Goal: Information Seeking & Learning: Check status

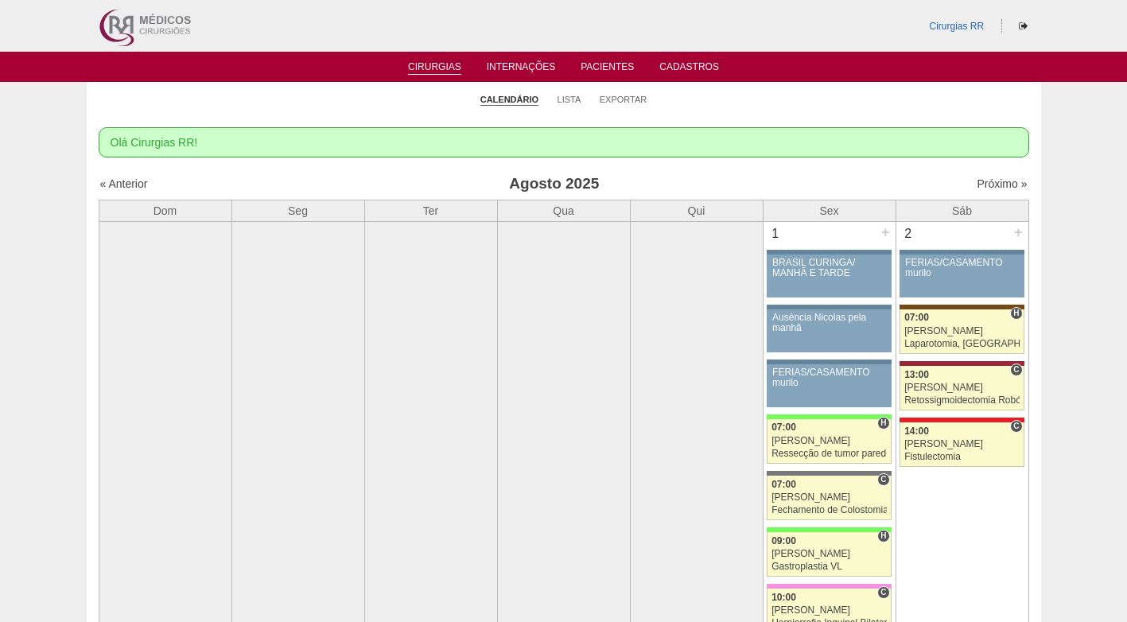
click at [631, 99] on link "Exportar" at bounding box center [624, 100] width 48 height 12
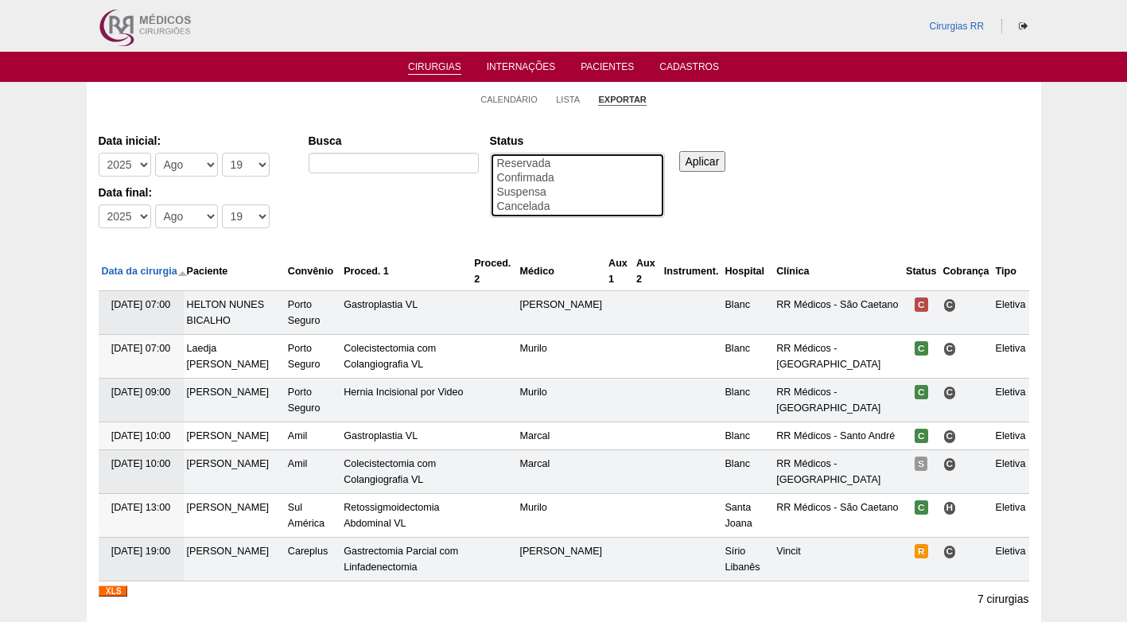
select select "conf"
click at [559, 173] on option "Confirmada" at bounding box center [578, 178] width 164 height 14
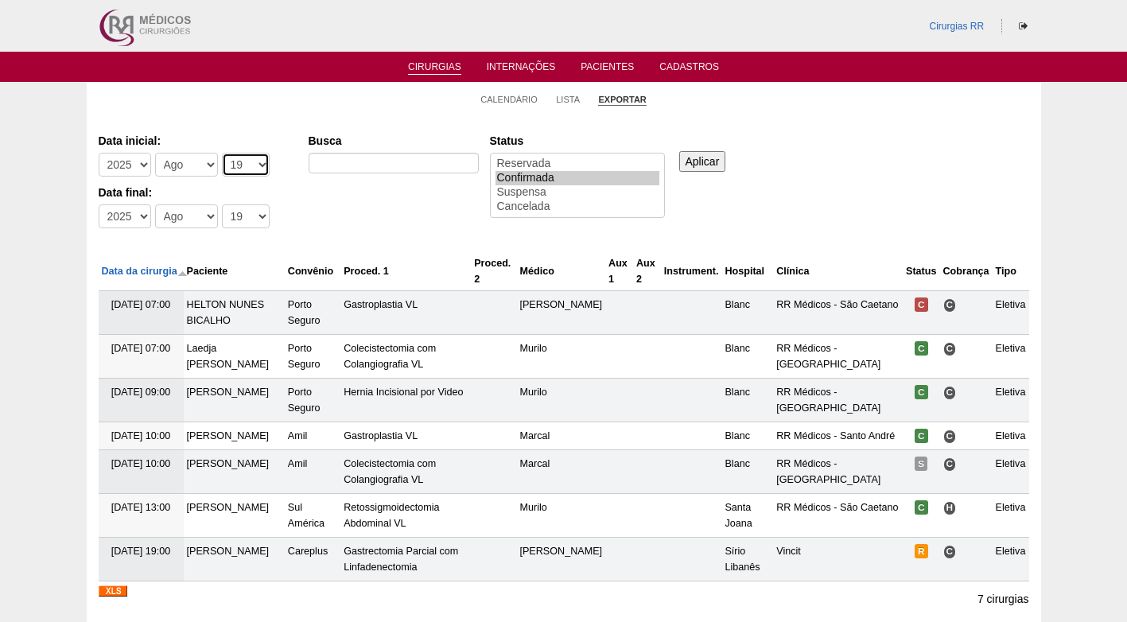
click at [246, 163] on select "-Dia 1 2 3 4 5 6 7 8 9 10 11 12 13 14 15 16 17 18 19 20 21 22 23 24 25 26 27 28…" at bounding box center [246, 165] width 48 height 24
click at [222, 153] on select "-Dia 1 2 3 4 5 6 7 8 9 10 11 12 13 14 15 16 17 18 19 20 21 22 23 24 25 26 27 28…" at bounding box center [246, 165] width 48 height 24
click at [236, 161] on select "-Dia 1 2 3 4 5 6 7 8 9 10 11 12 13 14 15 16 17 18 19 20 21 22 23 24 25 26 27 28…" at bounding box center [246, 165] width 48 height 24
select select "25"
click at [222, 153] on select "-Dia 1 2 3 4 5 6 7 8 9 10 11 12 13 14 15 16 17 18 19 20 21 22 23 24 25 26 27 28…" at bounding box center [246, 165] width 48 height 24
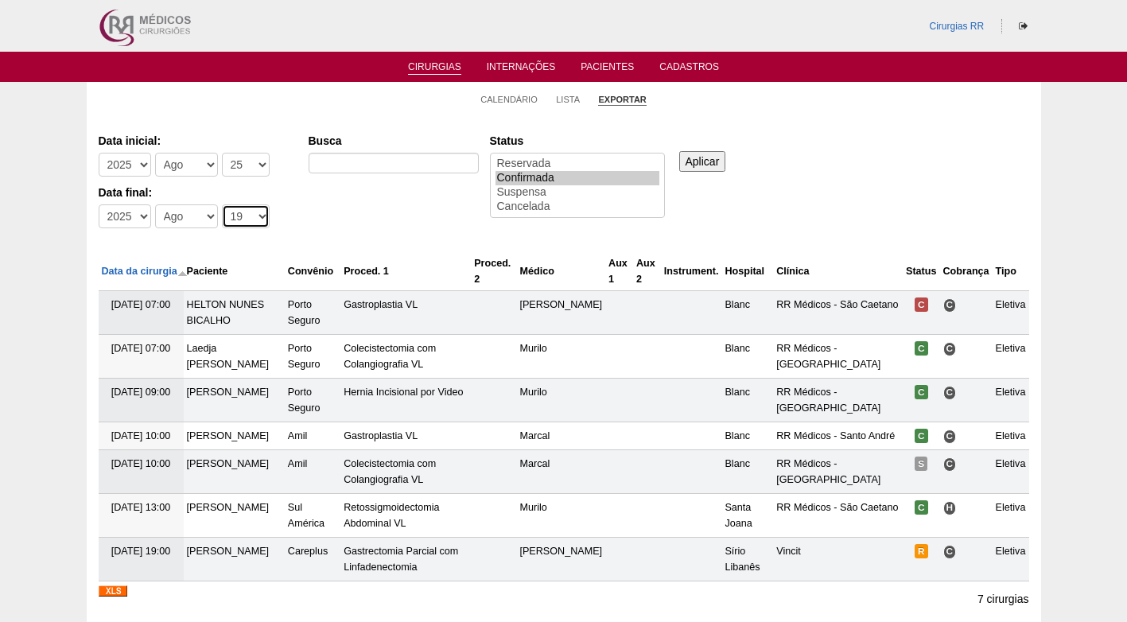
click at [230, 220] on select "-Dia 1 2 3 4 5 6 7 8 9 10 11 12 13 14 15 16 17 18 19 20 21 22 23 24 25 26 27 28…" at bounding box center [246, 216] width 48 height 24
select select "29"
click at [222, 204] on select "-Dia 1 2 3 4 5 6 7 8 9 10 11 12 13 14 15 16 17 18 19 20 21 22 23 24 25 26 27 28…" at bounding box center [246, 216] width 48 height 24
click at [706, 158] on input "Aplicar" at bounding box center [702, 161] width 47 height 21
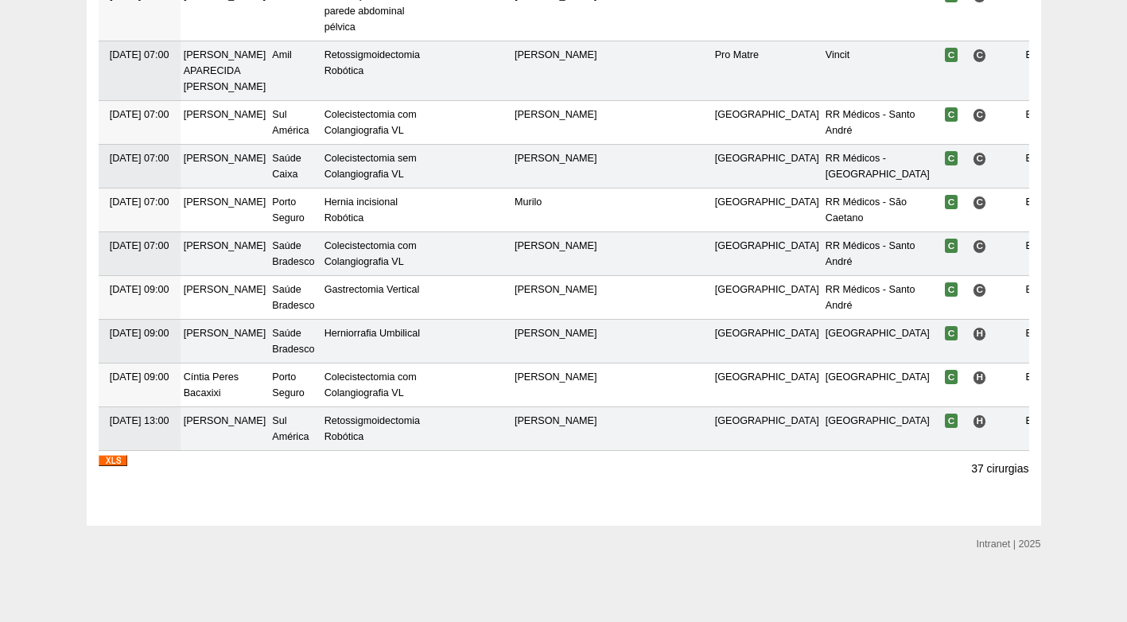
scroll to position [1650, 0]
click at [122, 462] on img at bounding box center [113, 460] width 29 height 11
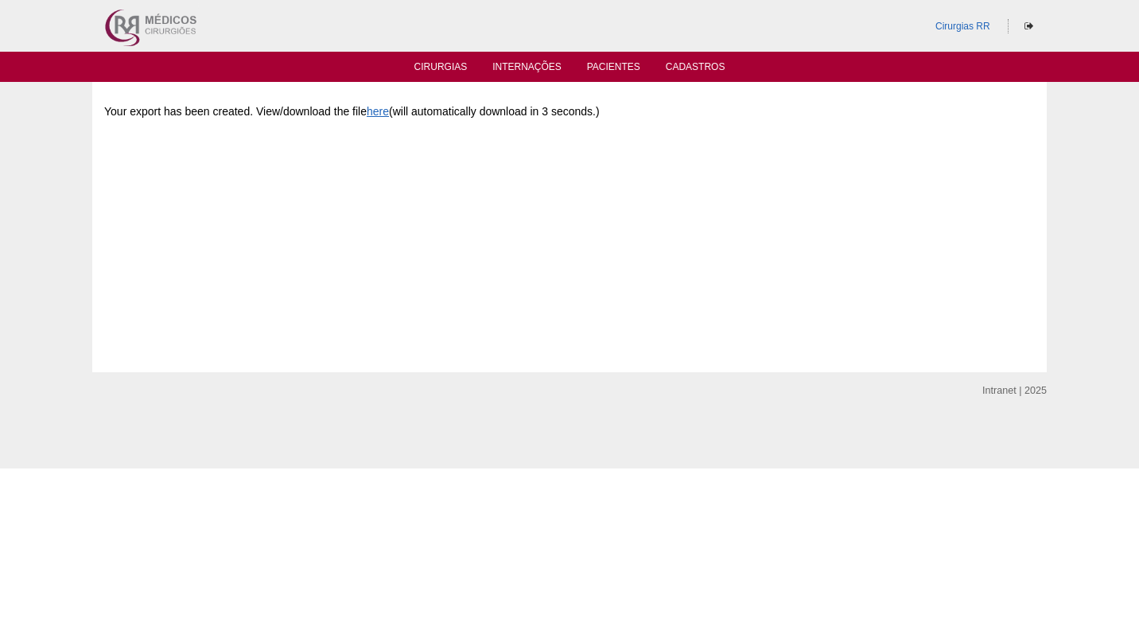
click at [313, 259] on div "Your export has been created. View/download the file here (will automatically d…" at bounding box center [569, 213] width 931 height 239
click at [426, 212] on div "Your export has been created. View/download the file here (will automatically d…" at bounding box center [569, 213] width 931 height 239
click at [434, 63] on link "Cirurgias" at bounding box center [440, 68] width 53 height 14
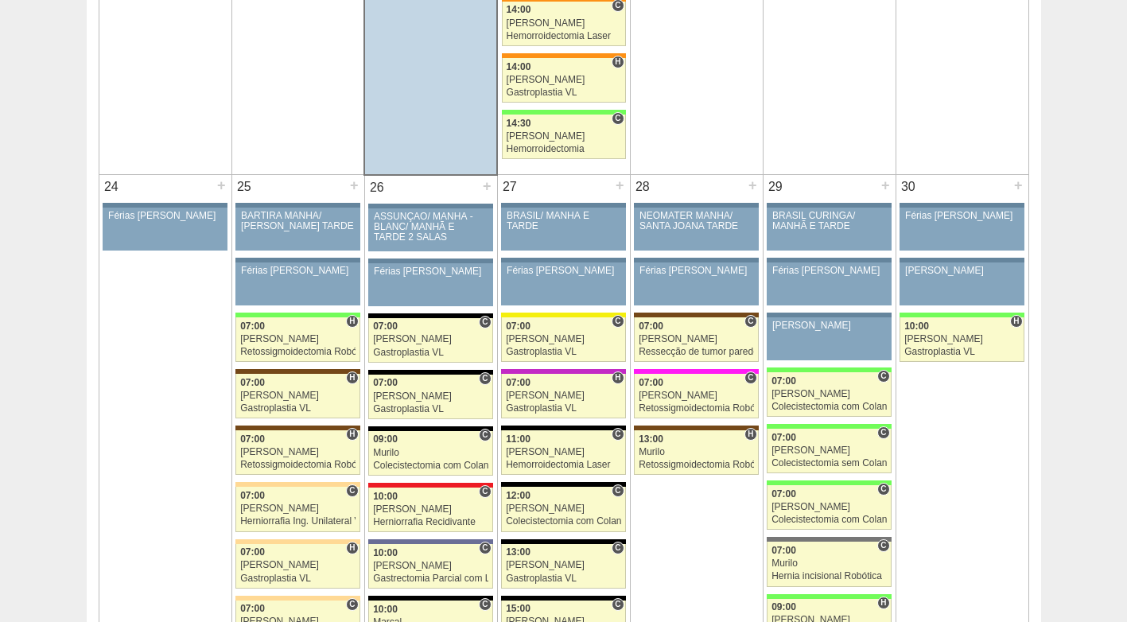
scroll to position [3500, 0]
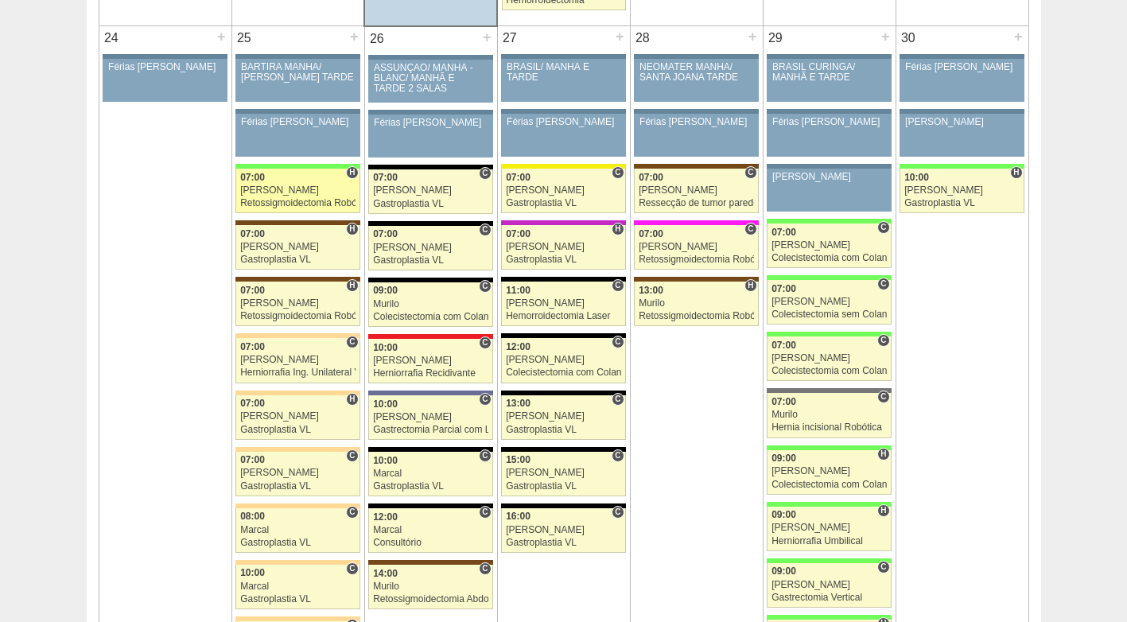
click at [296, 193] on div "[PERSON_NAME]" at bounding box center [297, 190] width 115 height 10
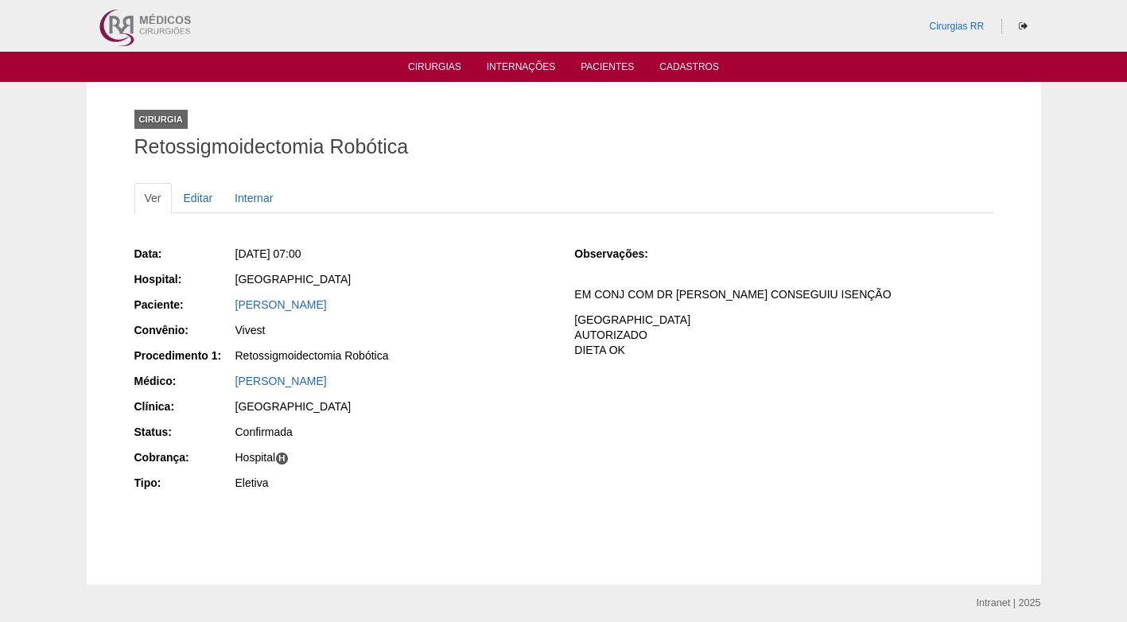
click at [754, 373] on div "Observações: EM CONJ COM DR [PERSON_NAME] CONSEGUIU ISENÇÃO COBRANÇA HOSPITAL A…" at bounding box center [783, 306] width 418 height 133
click at [749, 354] on p "COBRANÇA HOSPITAL AUTORIZADO DIETA OK" at bounding box center [783, 335] width 418 height 45
click at [729, 329] on p "COBRANÇA HOSPITAL AUTORIZADO DIETA OK" at bounding box center [783, 335] width 418 height 45
click at [595, 348] on p "COBRANÇA HOSPITAL AUTORIZADO DIETA OK" at bounding box center [783, 335] width 418 height 45
click at [472, 249] on div "Seg, 25/08/2025 - 07:00" at bounding box center [393, 254] width 317 height 16
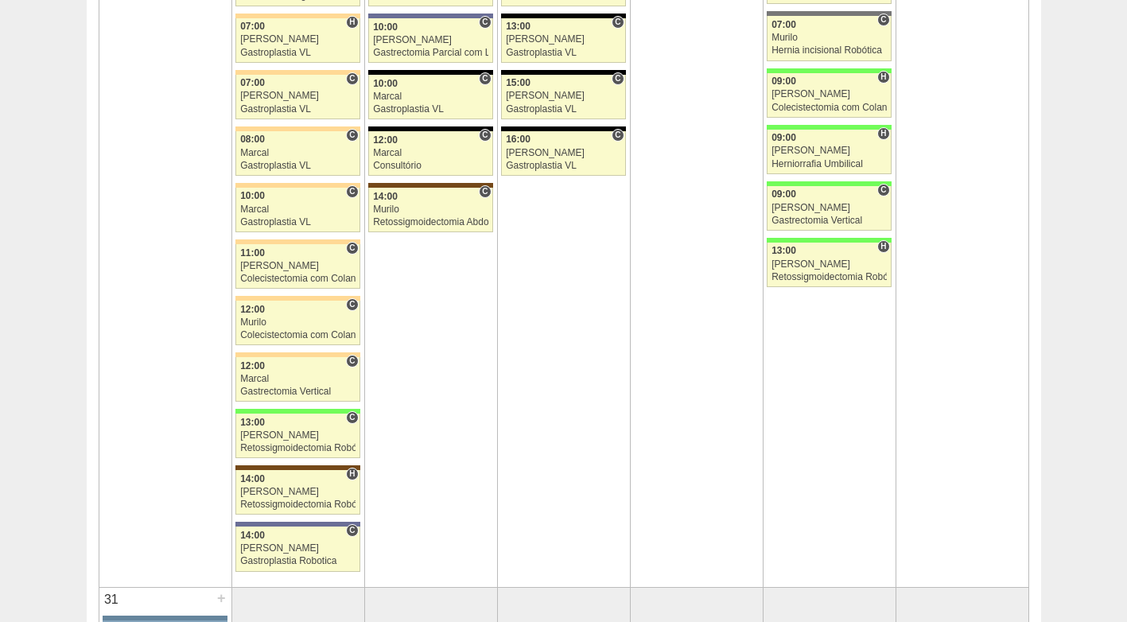
scroll to position [3898, 0]
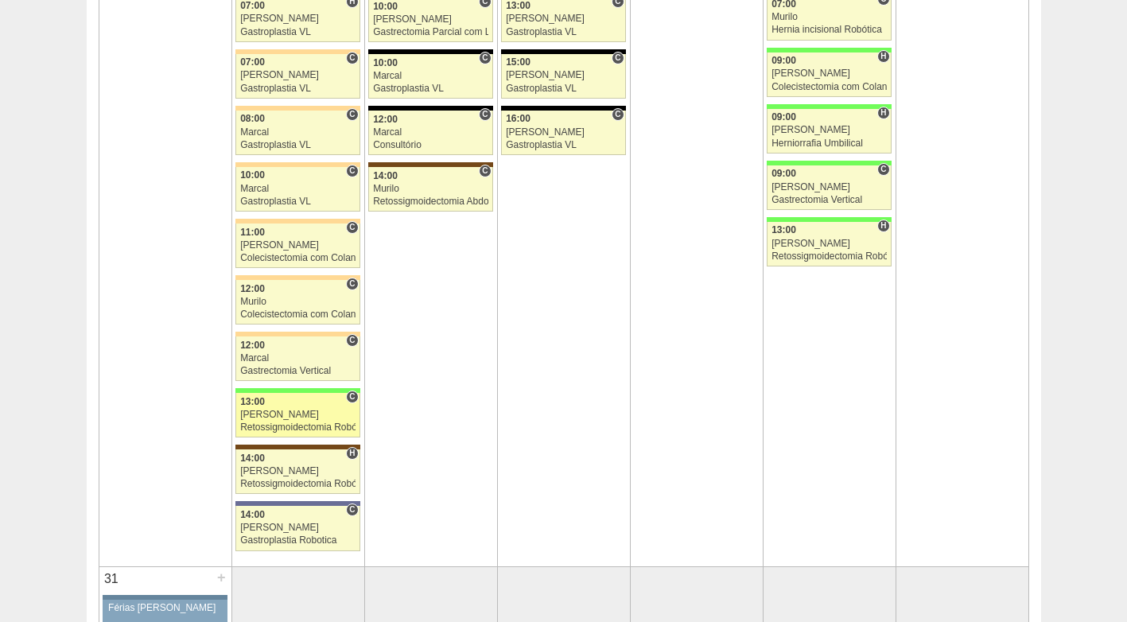
click at [277, 418] on div "[PERSON_NAME]" at bounding box center [297, 415] width 115 height 10
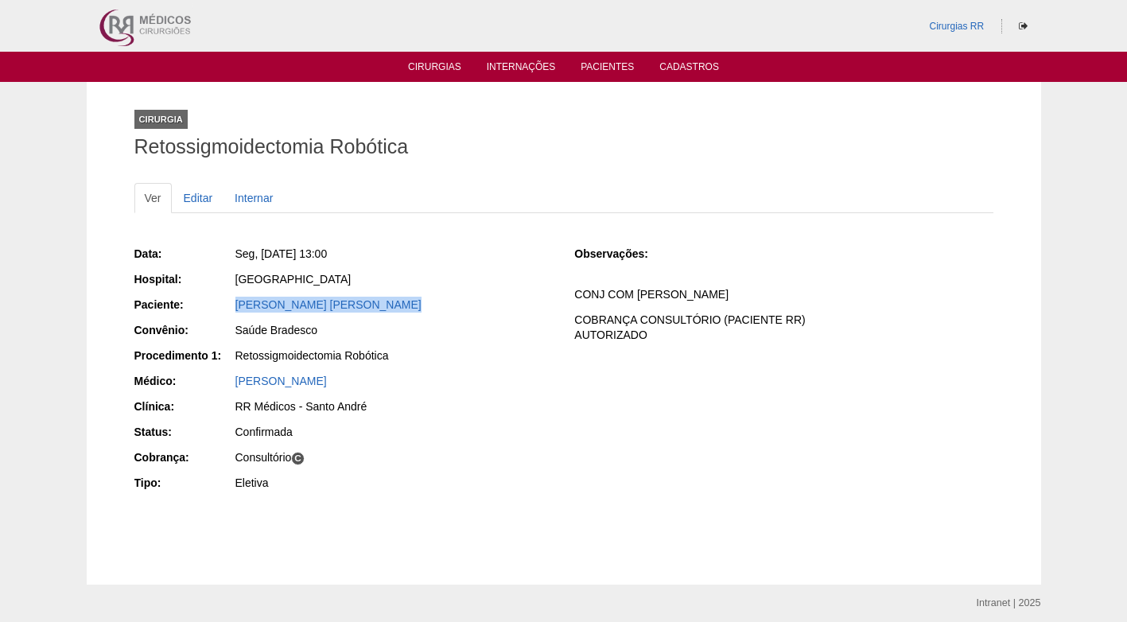
drag, startPoint x: 409, startPoint y: 305, endPoint x: 234, endPoint y: 308, distance: 175.0
click at [234, 308] on div "[PERSON_NAME] [PERSON_NAME]" at bounding box center [393, 307] width 319 height 20
copy link "[PERSON_NAME] [PERSON_NAME]"
click at [483, 313] on div "[PERSON_NAME] [PERSON_NAME]" at bounding box center [393, 307] width 319 height 20
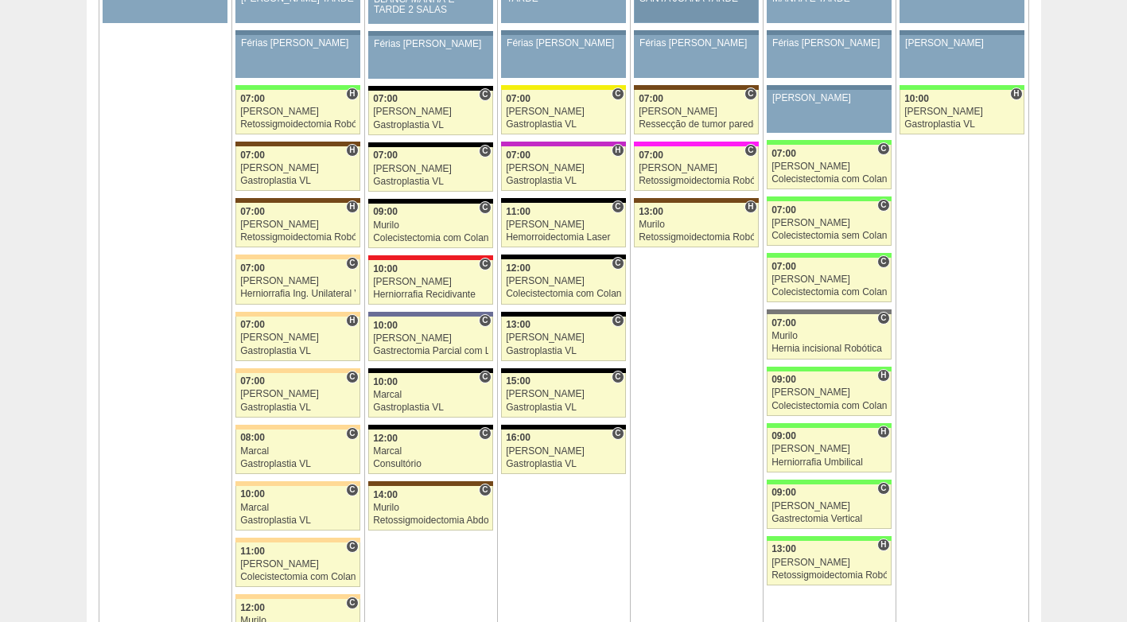
scroll to position [3580, 0]
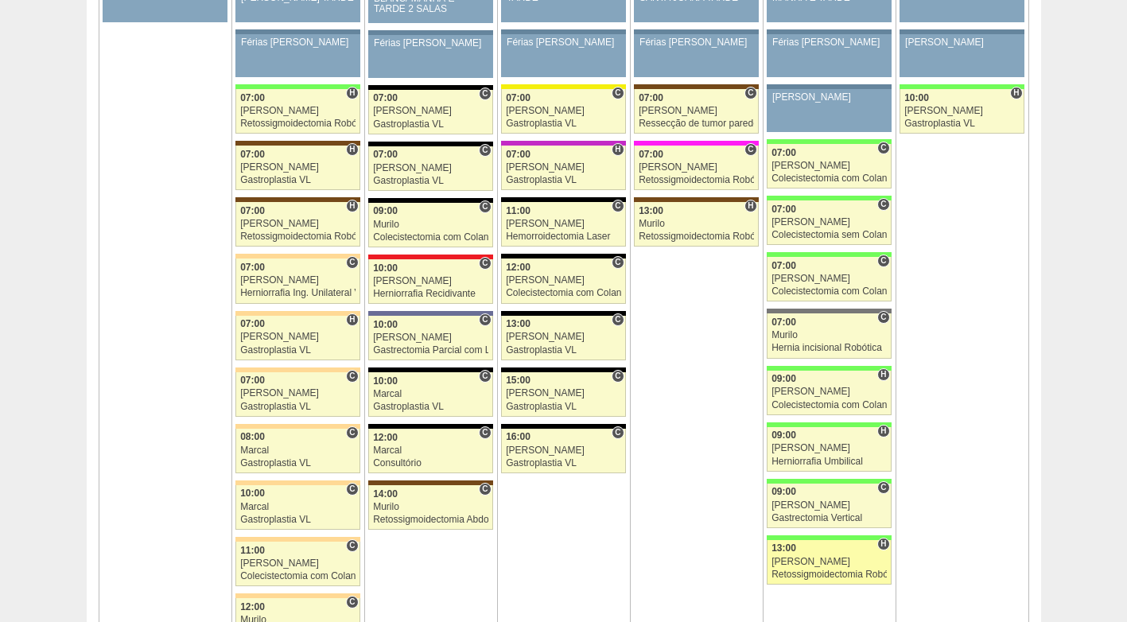
click at [828, 570] on div "Retossigmoidectomia Robótica" at bounding box center [829, 575] width 115 height 10
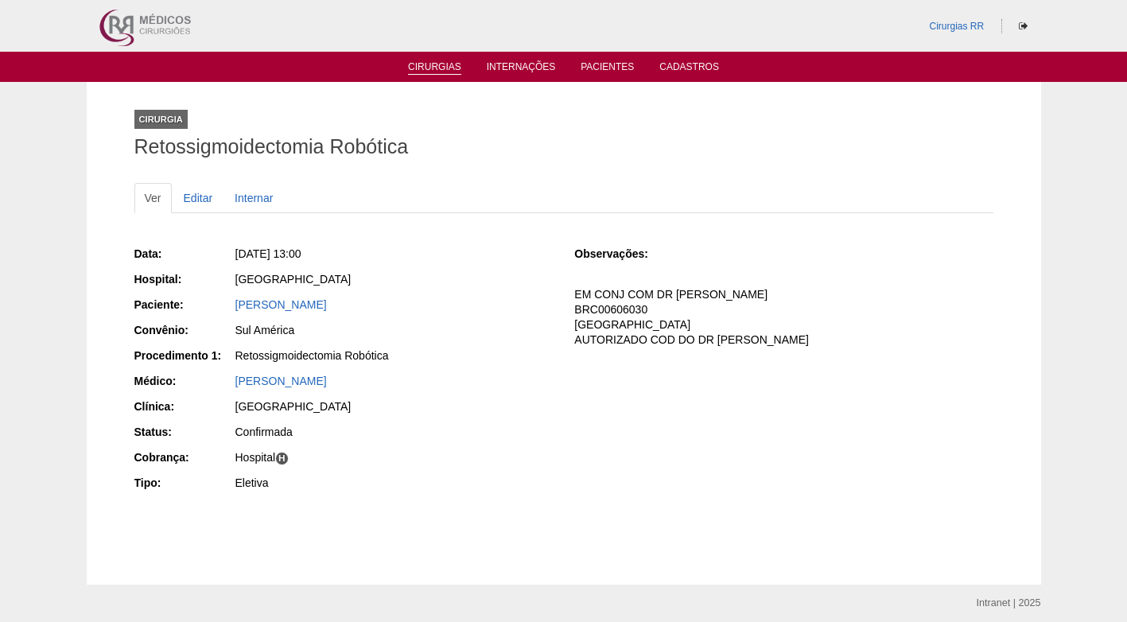
click at [429, 64] on link "Cirurgias" at bounding box center [434, 68] width 53 height 14
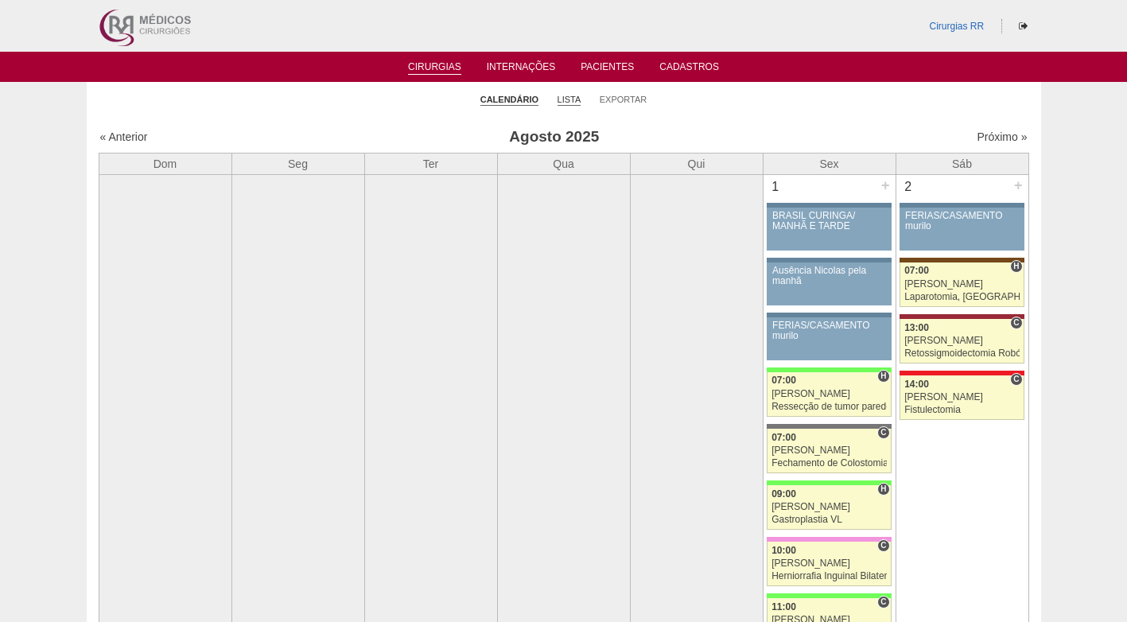
click at [571, 99] on link "Lista" at bounding box center [570, 100] width 24 height 12
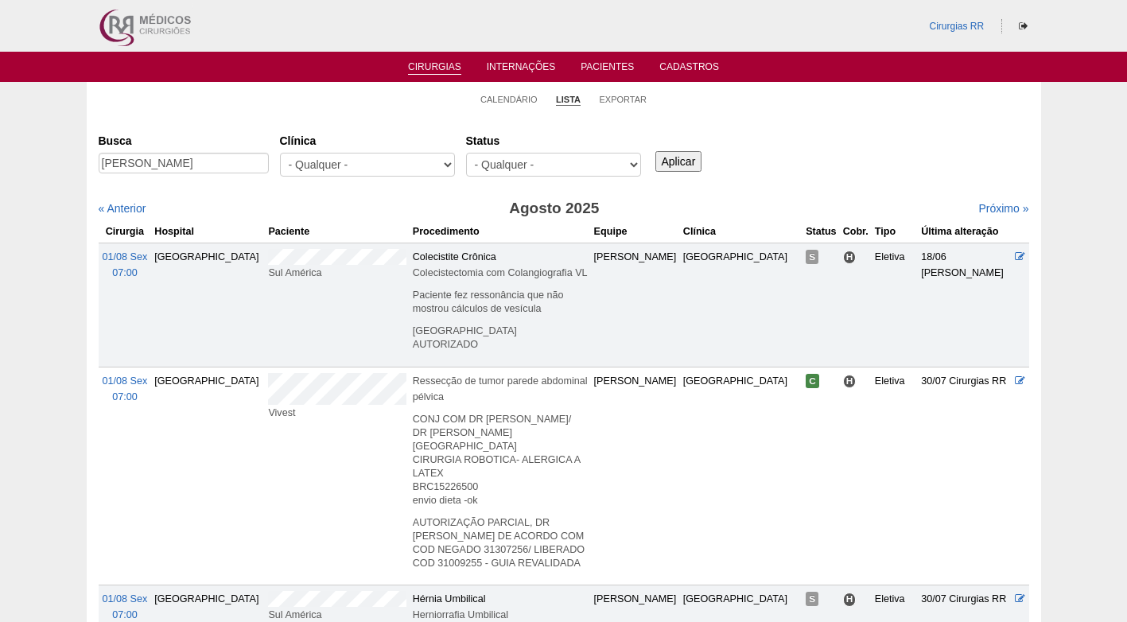
type input "[PERSON_NAME]"
click at [659, 158] on input "Aplicar" at bounding box center [678, 161] width 47 height 21
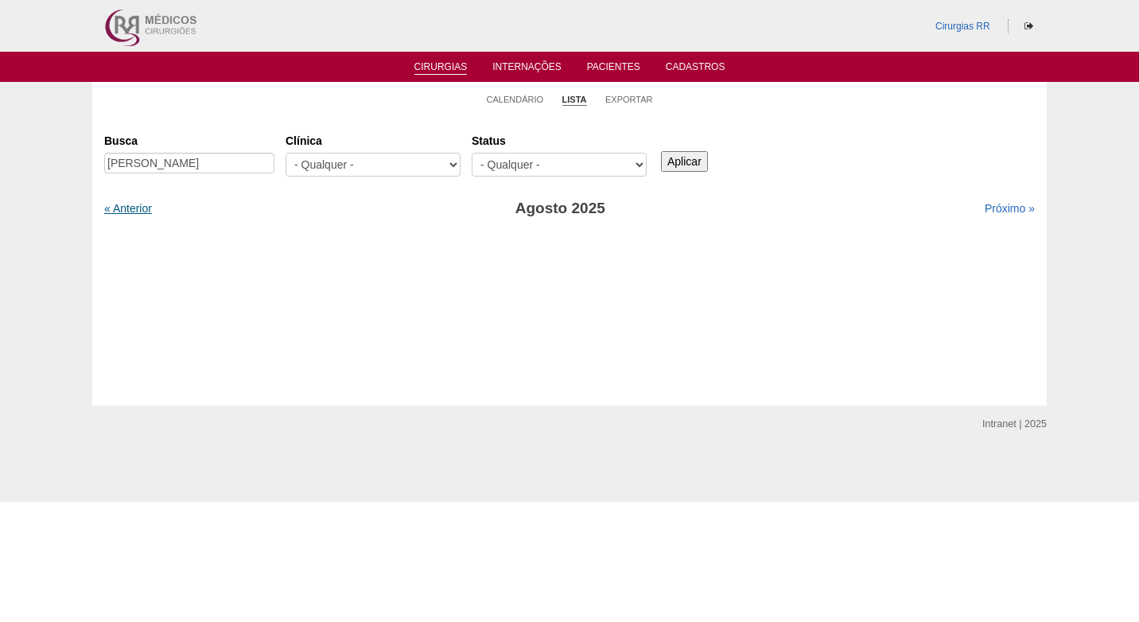
click at [127, 204] on link "« Anterior" at bounding box center [128, 208] width 48 height 13
click at [123, 158] on input "JÉSSICA ALIYNE JACOB" at bounding box center [189, 163] width 170 height 21
type input "[PERSON_NAME]"
click at [661, 151] on input "Aplicar" at bounding box center [684, 161] width 47 height 21
click at [690, 159] on input "Aplicar" at bounding box center [684, 161] width 47 height 21
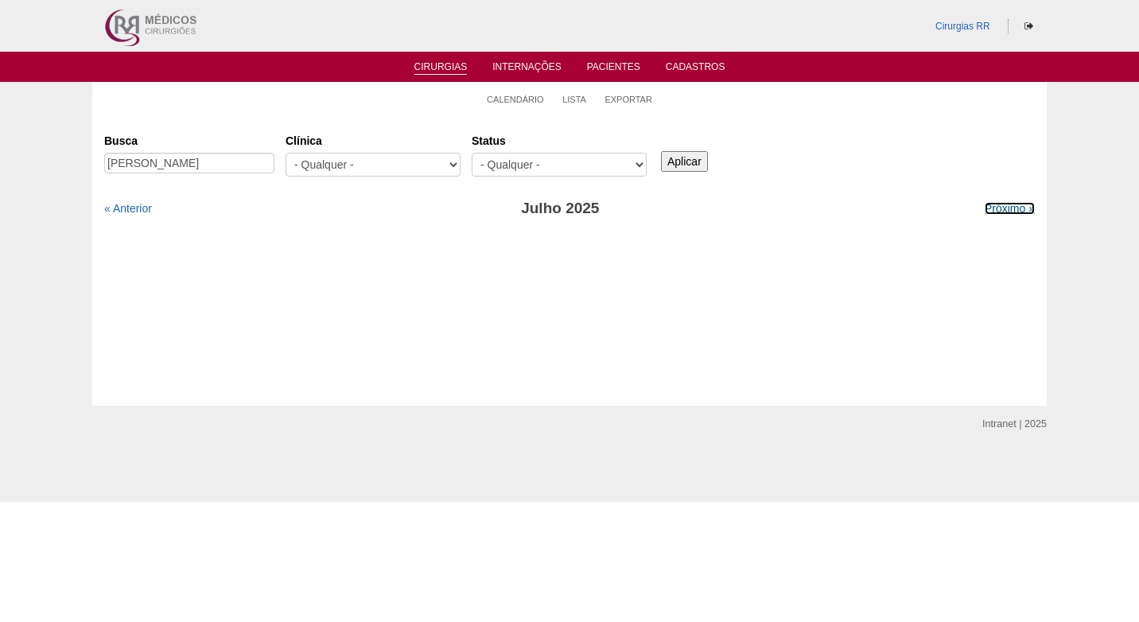
click at [997, 204] on link "Próximo »" at bounding box center [1010, 208] width 50 height 13
click at [139, 212] on div "« Anterior" at bounding box center [216, 208] width 224 height 16
click at [143, 206] on link "« Anterior" at bounding box center [128, 208] width 48 height 13
click at [140, 204] on link "« Anterior" at bounding box center [128, 208] width 48 height 13
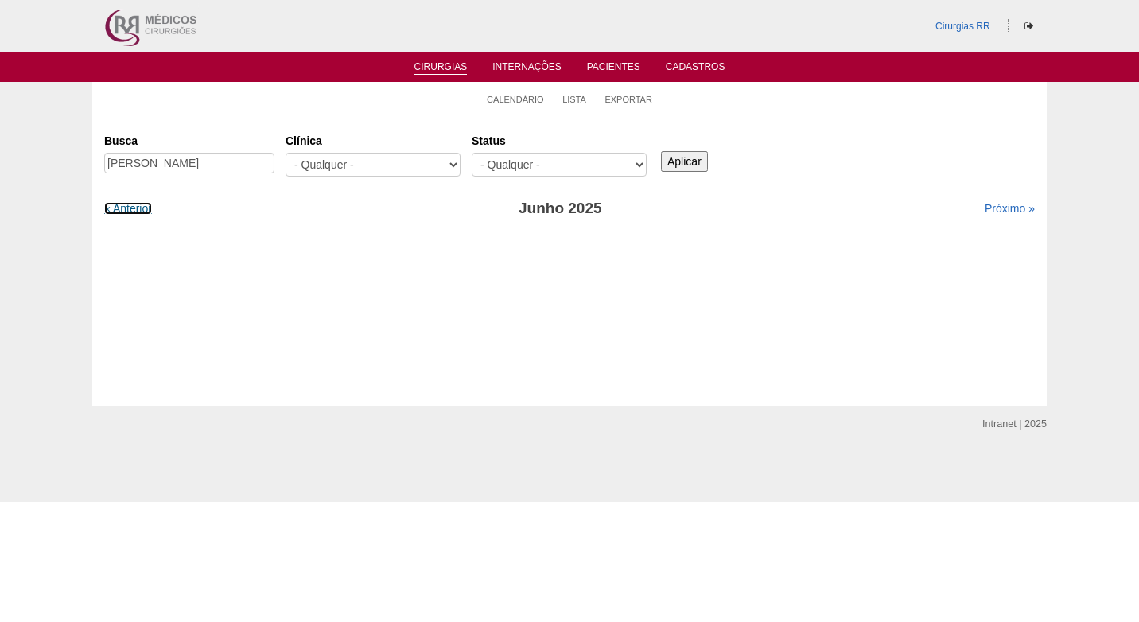
click at [140, 204] on link "« Anterior" at bounding box center [128, 208] width 48 height 13
click at [238, 118] on div "Cirurgias [GEOGRAPHIC_DATA] [PERSON_NAME] [GEOGRAPHIC_DATA] - Qualquer - 6R Alp…" at bounding box center [569, 260] width 955 height 290
drag, startPoint x: 251, startPoint y: 158, endPoint x: 67, endPoint y: 171, distance: 185.0
click at [67, 171] on div "Calendário Lista Exportar Cirurgias [GEOGRAPHIC_DATA] [PERSON_NAME] [GEOGRAPHIC…" at bounding box center [569, 244] width 1139 height 324
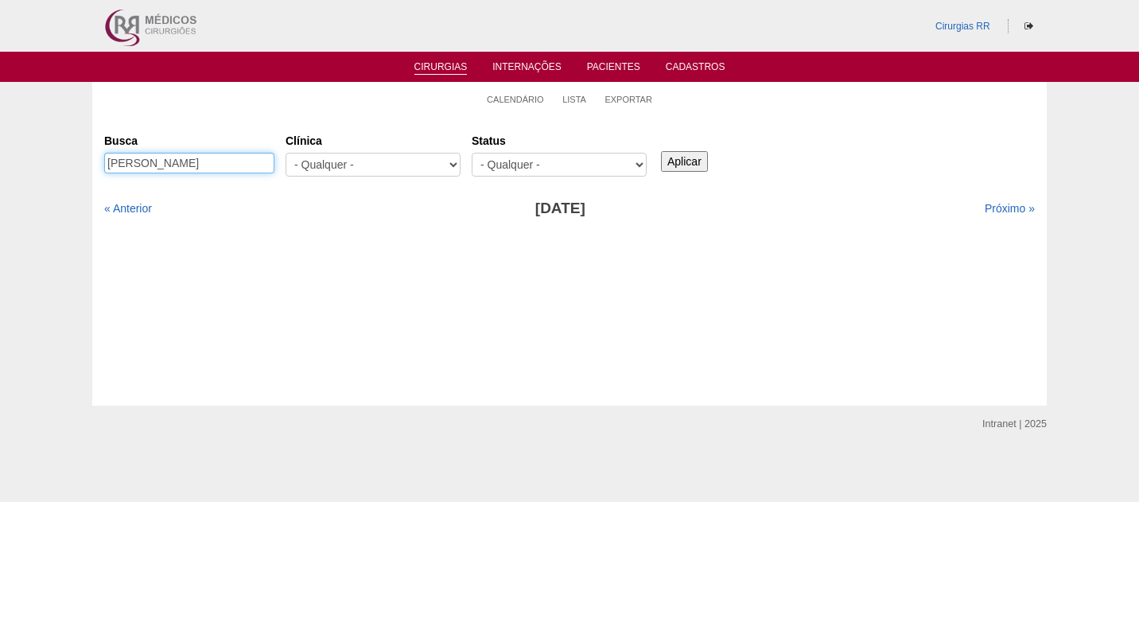
paste input "[PERSON_NAME]"
type input "[PERSON_NAME]"
click at [683, 153] on input "Aplicar" at bounding box center [684, 161] width 47 height 21
click at [1009, 212] on link "Próximo »" at bounding box center [1010, 208] width 50 height 13
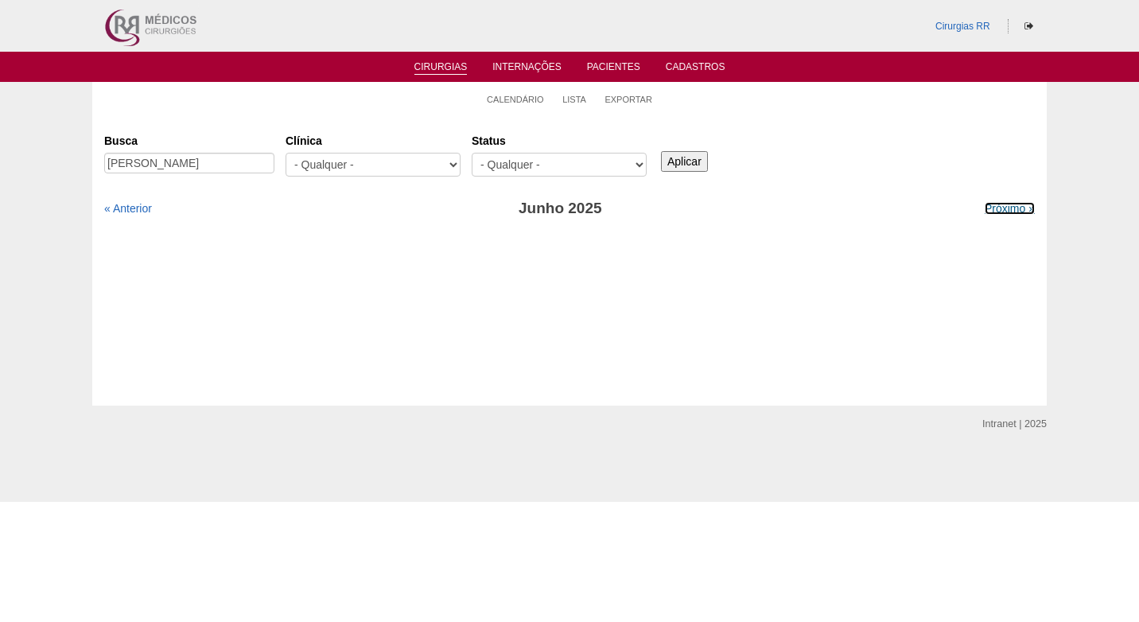
click at [1009, 212] on link "Próximo »" at bounding box center [1010, 208] width 50 height 13
click at [254, 107] on ul "Calendário Lista Exportar" at bounding box center [569, 98] width 955 height 33
click at [536, 105] on link "Calendário" at bounding box center [515, 100] width 57 height 12
click at [537, 102] on link "Calendário" at bounding box center [515, 100] width 57 height 12
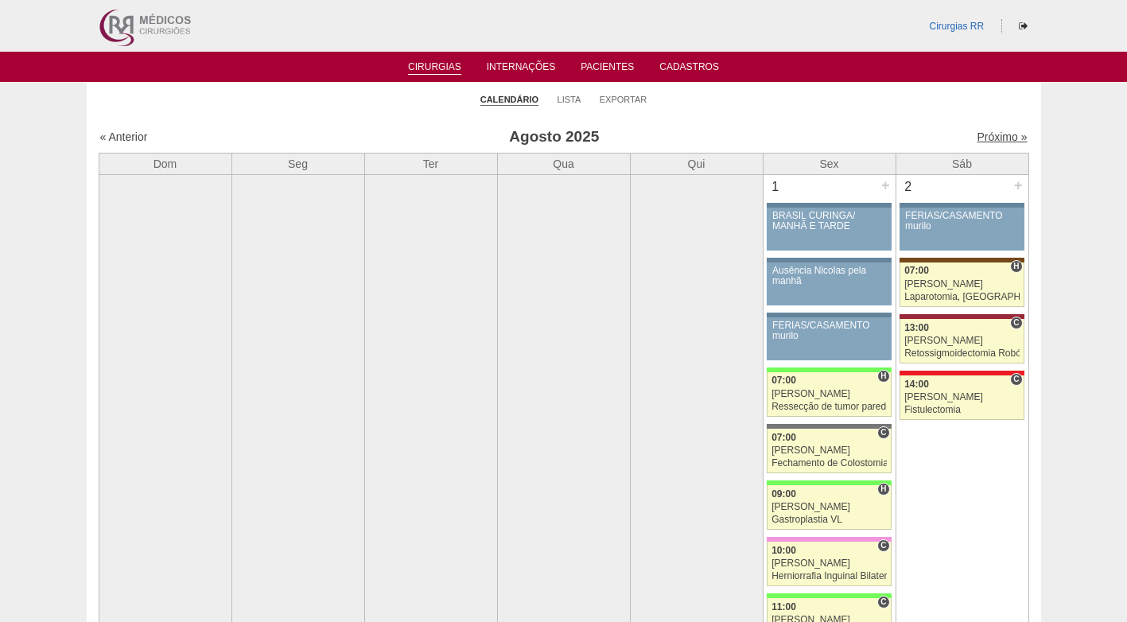
click at [1001, 141] on link "Próximo »" at bounding box center [1002, 136] width 50 height 13
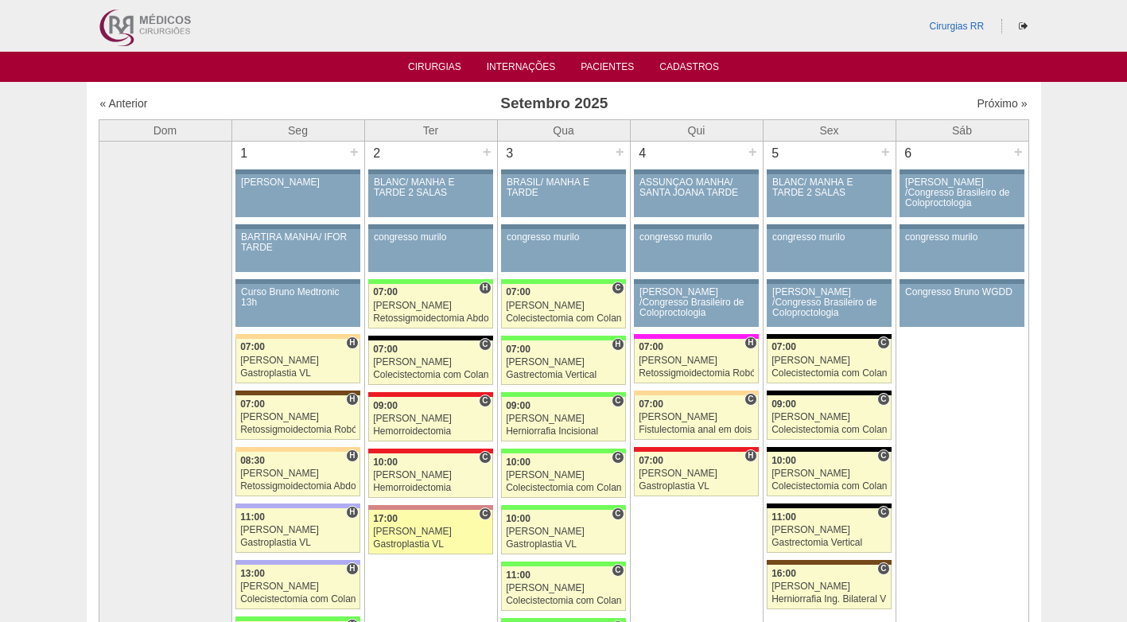
click at [422, 527] on div "Paulo Regina" at bounding box center [430, 532] width 115 height 10
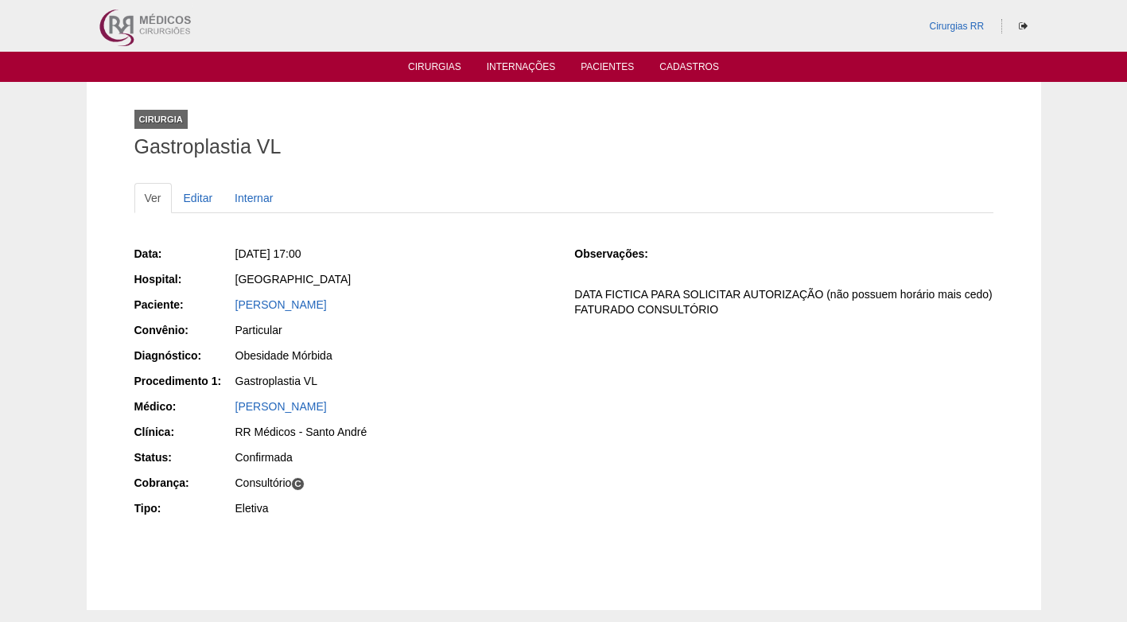
click at [621, 344] on div "Data: [DATE] 17:00 Hospital: [GEOGRAPHIC_DATA] Paciente: [PERSON_NAME] Convênio…" at bounding box center [563, 383] width 859 height 286
click at [443, 65] on link "Cirurgias" at bounding box center [434, 68] width 53 height 14
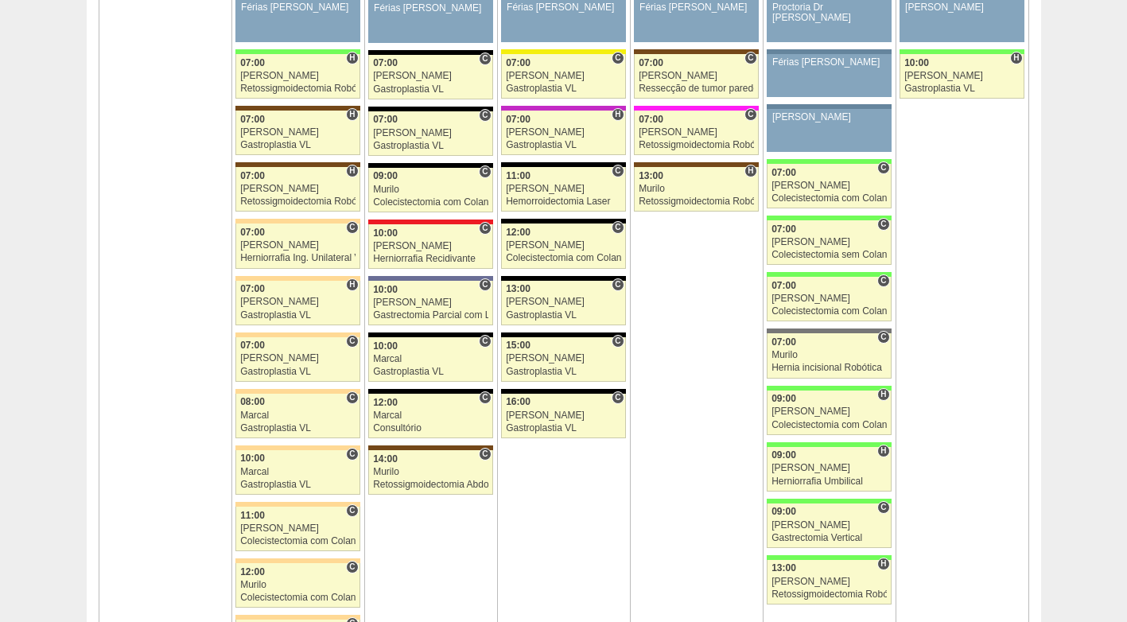
scroll to position [3580, 0]
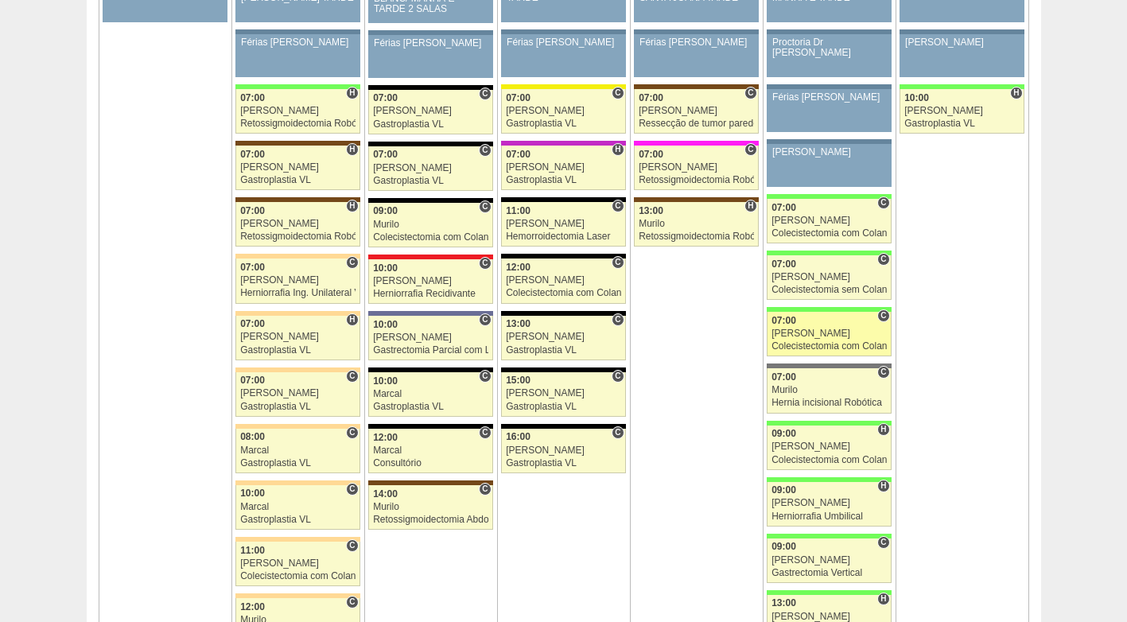
click at [796, 345] on div "Colecistectomia com Colangiografia VL" at bounding box center [829, 346] width 115 height 10
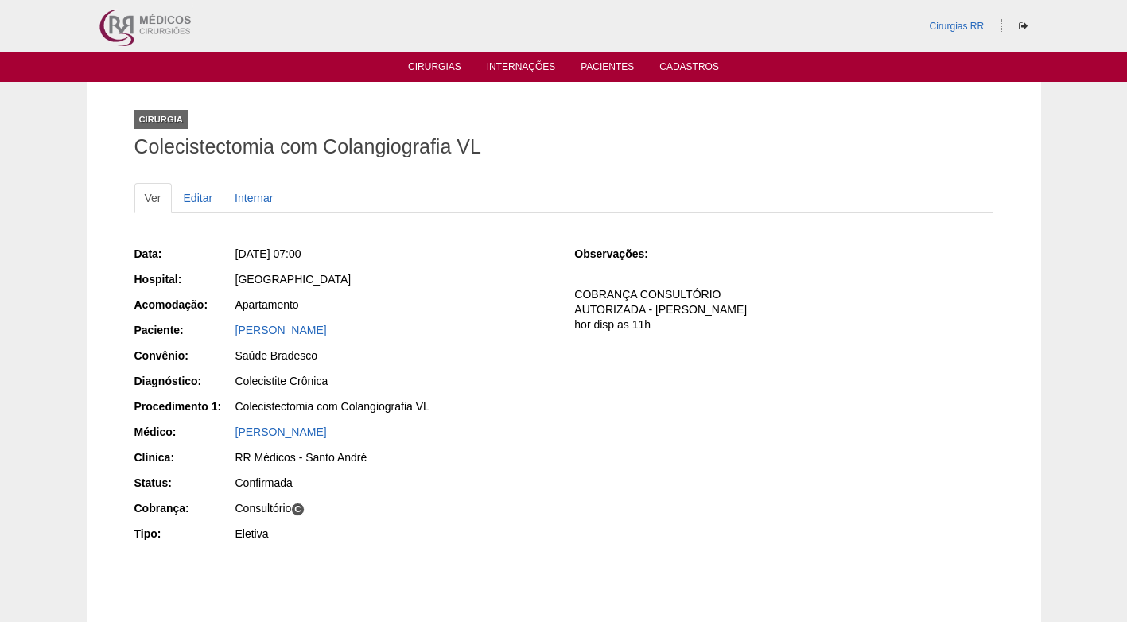
click at [474, 352] on div "Saúde Bradesco" at bounding box center [393, 356] width 317 height 16
drag, startPoint x: 447, startPoint y: 331, endPoint x: 225, endPoint y: 334, distance: 222.0
click at [225, 334] on div "Paciente: [PERSON_NAME]" at bounding box center [343, 332] width 418 height 20
copy div "Paciente: [PERSON_NAME]"
click at [532, 338] on div "GUILHERME BATELLO MIQUELINI" at bounding box center [393, 332] width 319 height 20
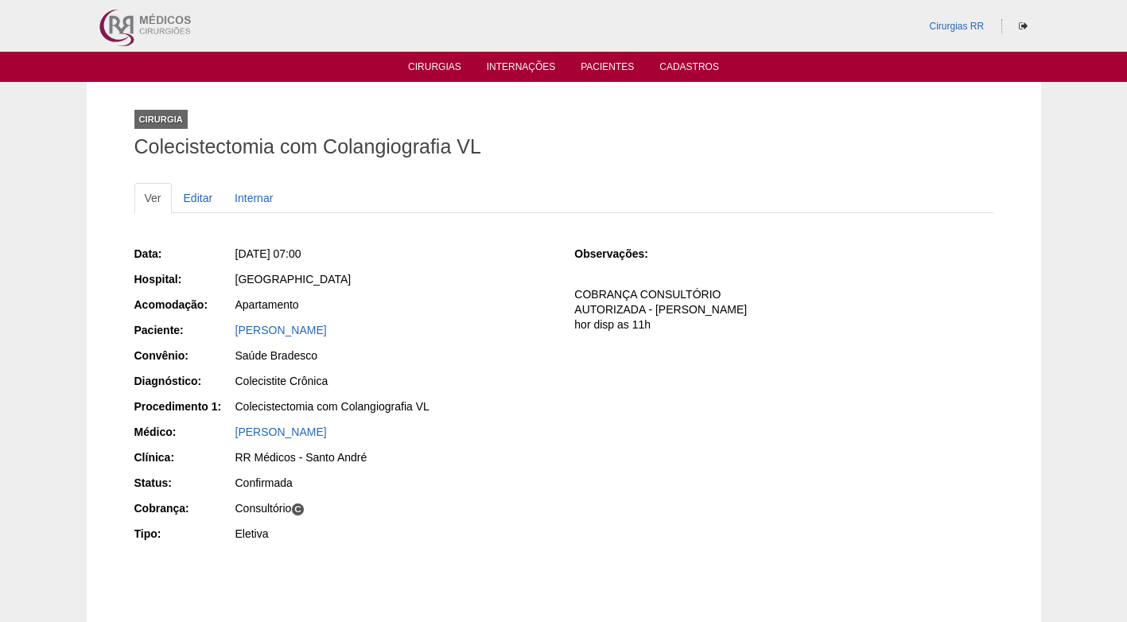
click at [718, 452] on div "Data: Sex, 29/08/2025 - 07:00 Hospital: Brasil Acomodação: Apartamento Paciente…" at bounding box center [563, 395] width 859 height 311
click at [643, 483] on div "Data: Sex, 29/08/2025 - 07:00 Hospital: Brasil Acomodação: Apartamento Paciente…" at bounding box center [563, 395] width 859 height 311
click at [517, 341] on div "GUILHERME BATELLO MIQUELINI" at bounding box center [393, 332] width 319 height 20
click at [196, 205] on link "Editar" at bounding box center [198, 198] width 50 height 30
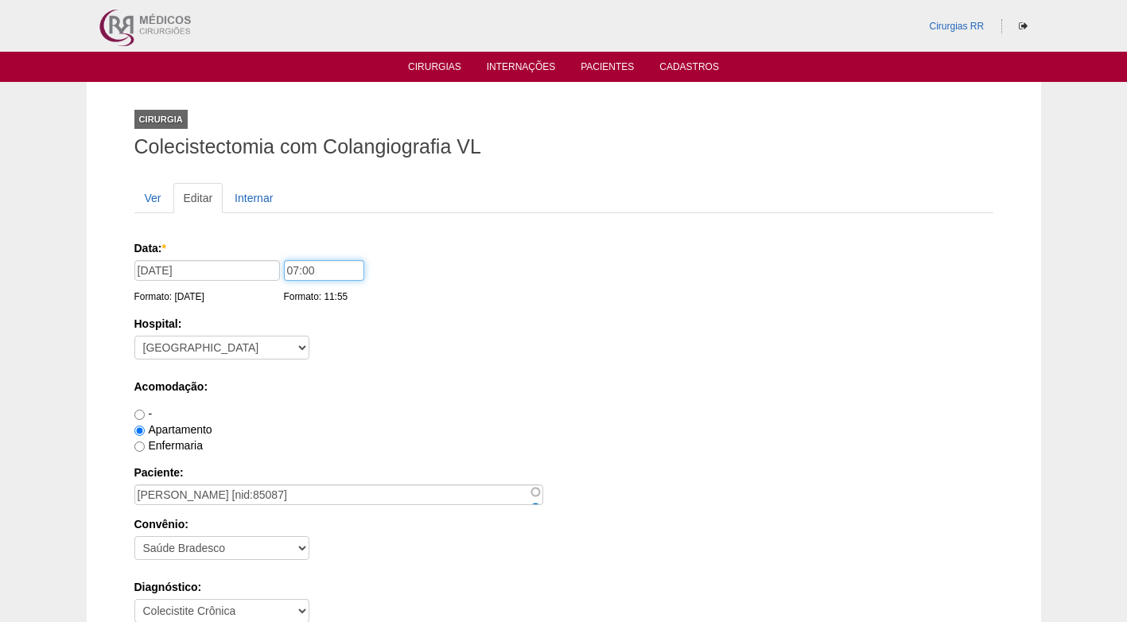
click at [294, 274] on input "07:00" at bounding box center [324, 270] width 80 height 21
type input "09:00"
click at [147, 271] on input "[DATE]" at bounding box center [207, 270] width 146 height 21
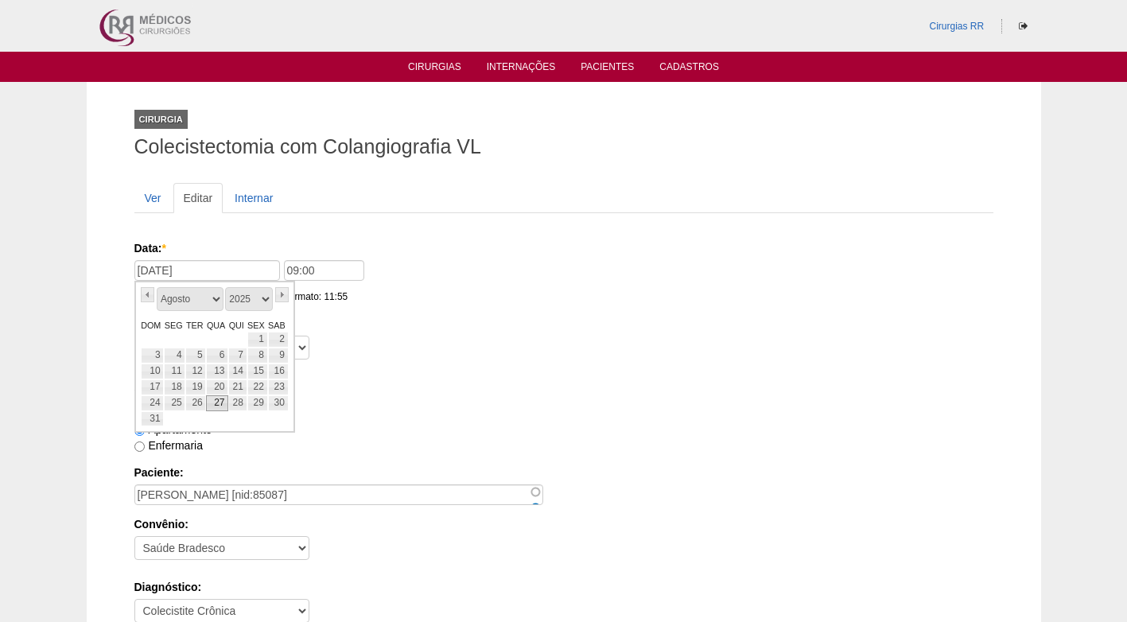
click at [215, 405] on link "27" at bounding box center [217, 403] width 22 height 16
type input "[DATE]"
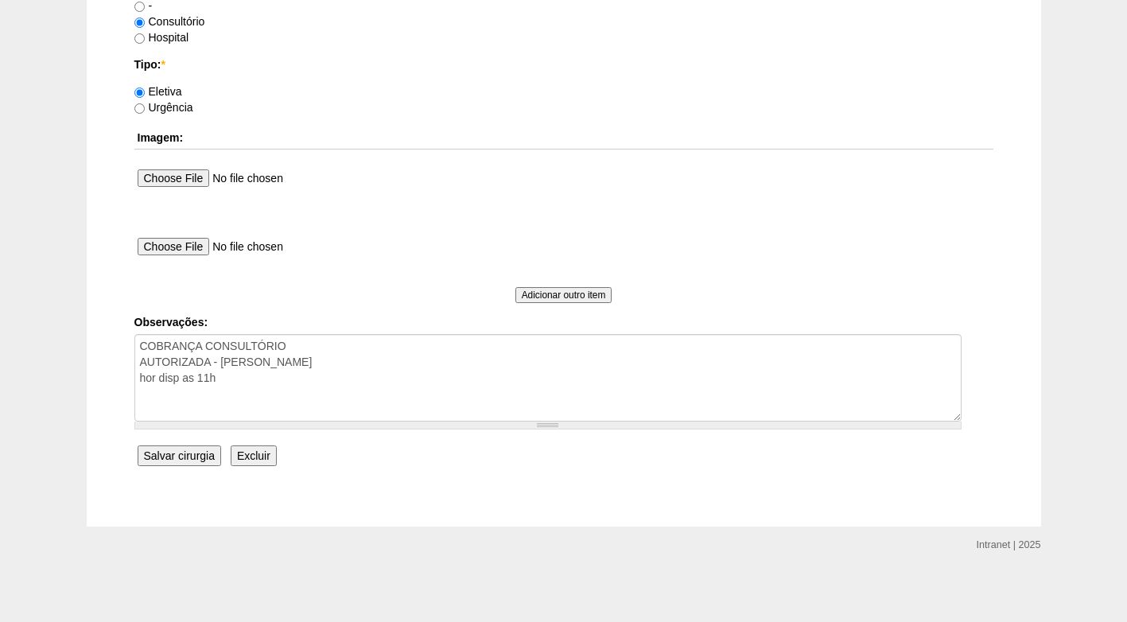
scroll to position [1428, 0]
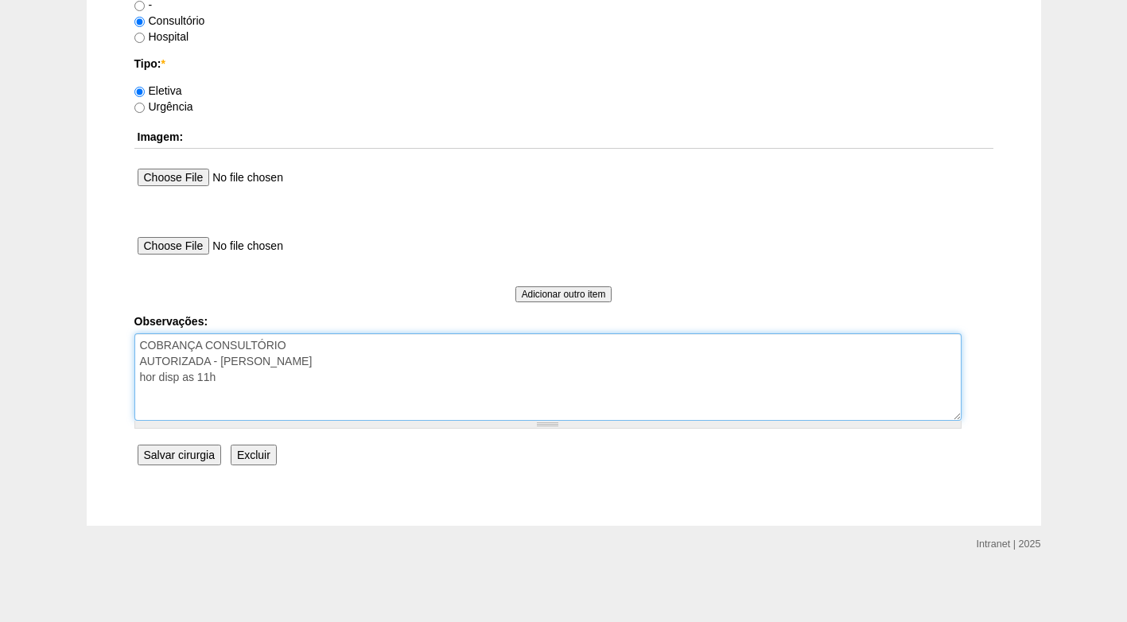
click at [262, 375] on textarea "COBRANÇA CONSULTÓRIO AUTORIZADA - BRADESCO hor disp as 11h" at bounding box center [547, 377] width 827 height 88
click at [318, 375] on textarea "COBRANÇA CONSULTÓRIO AUTORIZADA - BRADESCO hor disp as 11h" at bounding box center [547, 377] width 827 height 88
click at [336, 378] on textarea "COBRANÇA CONSULTÓRIO AUTORIZADA - BRADESCO hor disp as 11h" at bounding box center [547, 377] width 827 height 88
drag, startPoint x: 445, startPoint y: 371, endPoint x: 126, endPoint y: 380, distance: 319.1
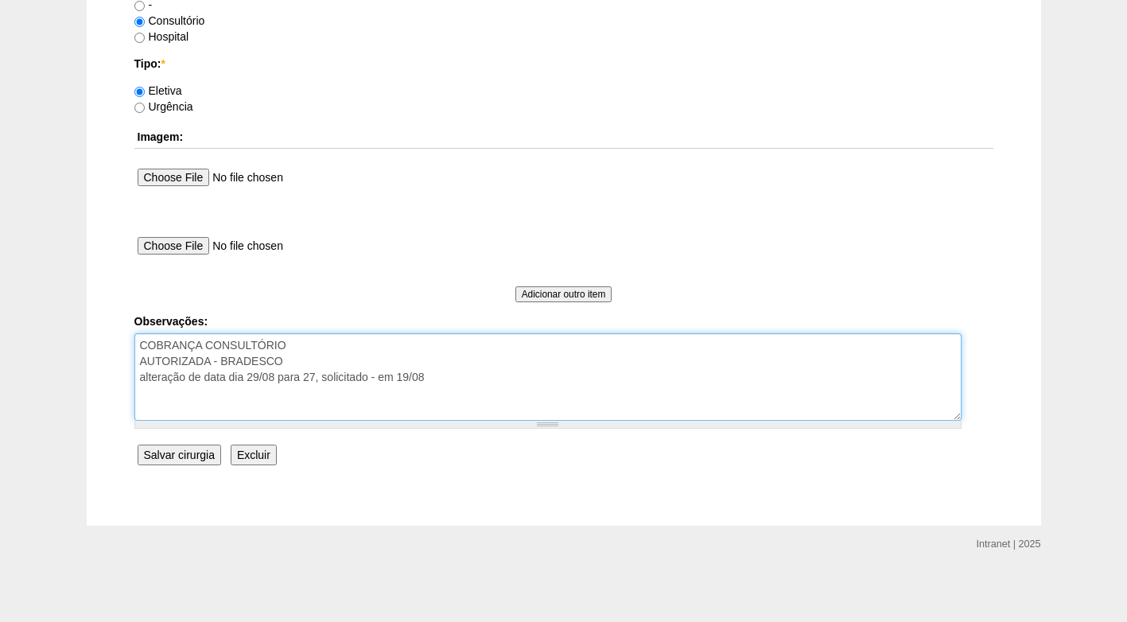
click at [294, 385] on textarea "COBRANÇA CONSULTÓRIO AUTORIZADA - BRADESCO hor disp as 11h" at bounding box center [547, 377] width 827 height 88
type textarea "COBRANÇA CONSULTÓRIO AUTORIZADA - BRADESCO alteração de data dia 29/08 para 27,…"
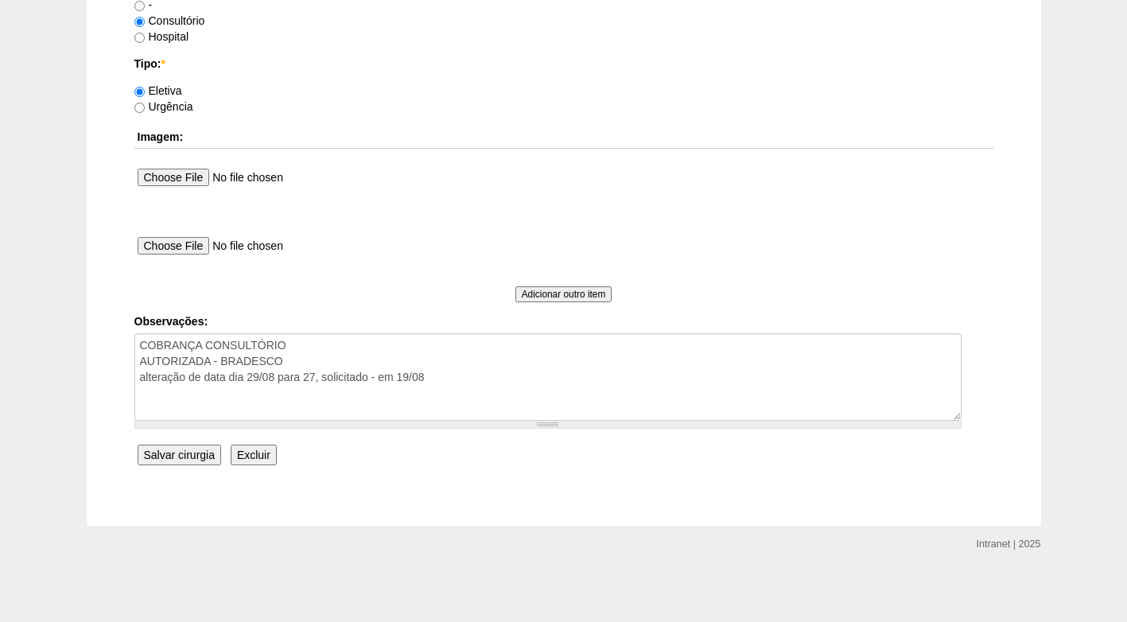
click at [189, 459] on input "Salvar cirurgia" at bounding box center [180, 455] width 84 height 21
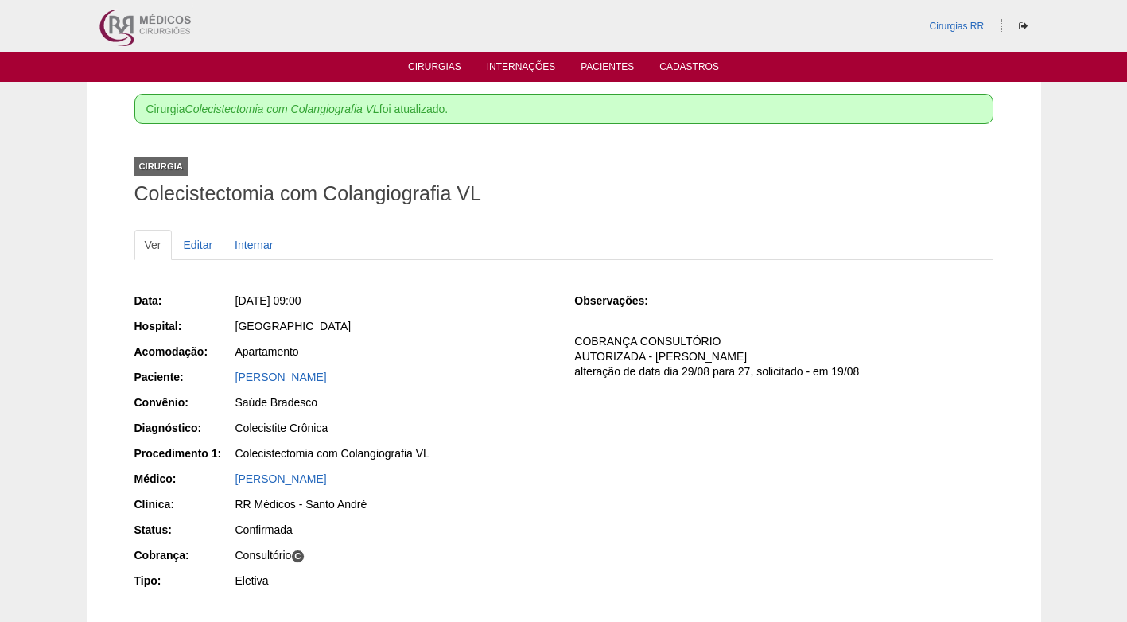
click at [435, 59] on ul "Cirurgias Internações Pacientes Cadastros" at bounding box center [563, 67] width 1127 height 30
click at [435, 65] on link "Cirurgias" at bounding box center [434, 68] width 53 height 14
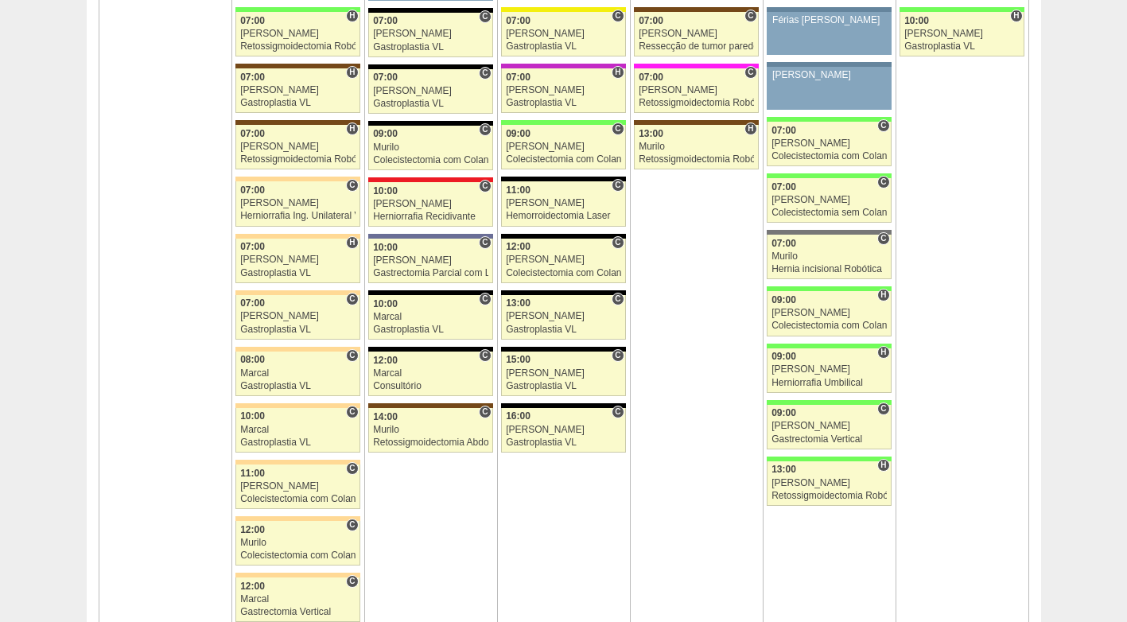
scroll to position [3659, 0]
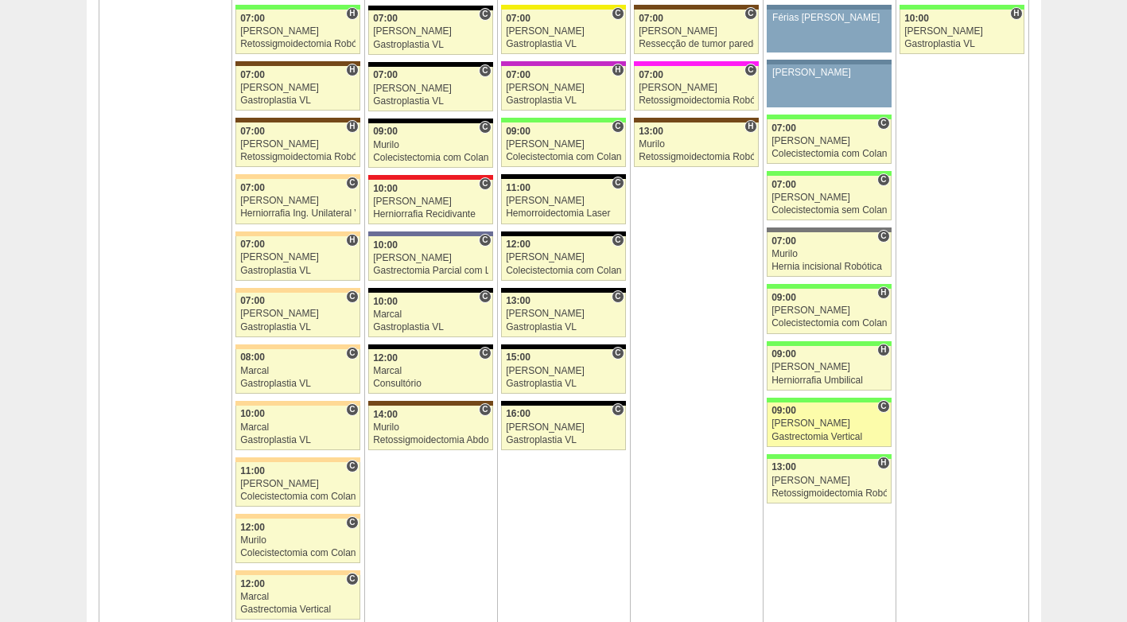
click at [791, 420] on div "[PERSON_NAME]" at bounding box center [829, 423] width 115 height 10
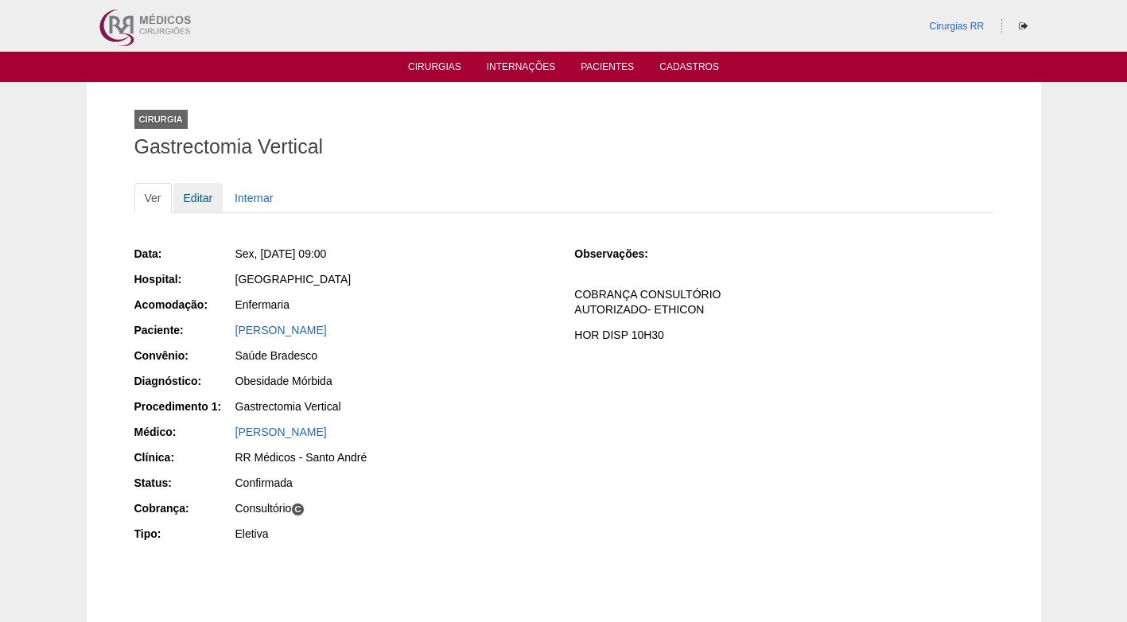
click at [198, 196] on link "Editar" at bounding box center [198, 198] width 50 height 30
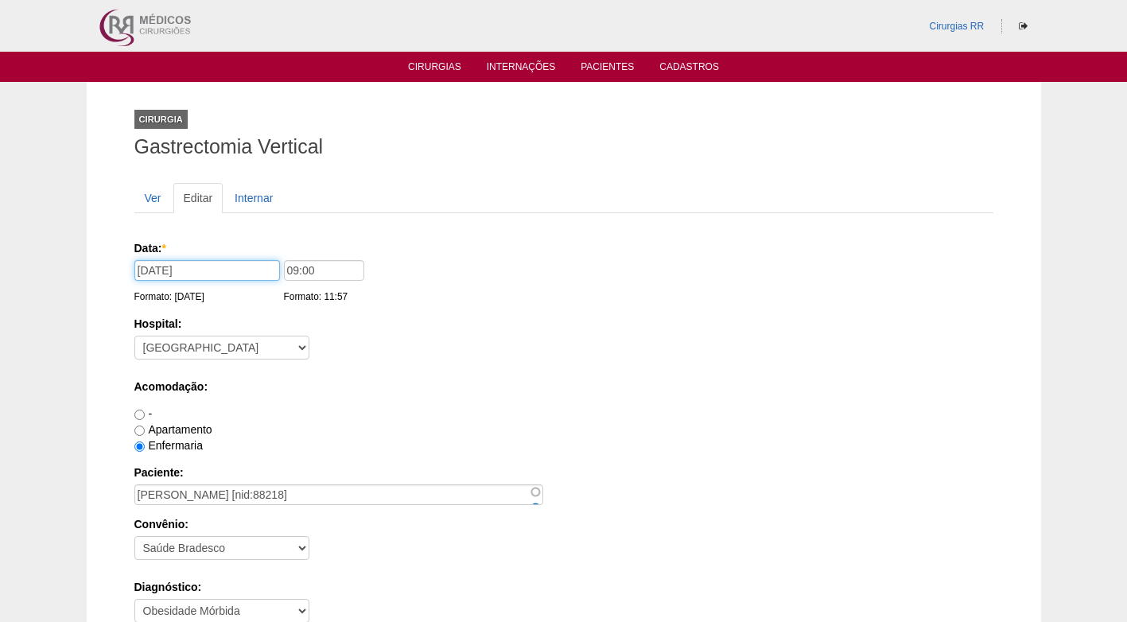
click at [146, 269] on input "29/08/2025" at bounding box center [207, 270] width 146 height 21
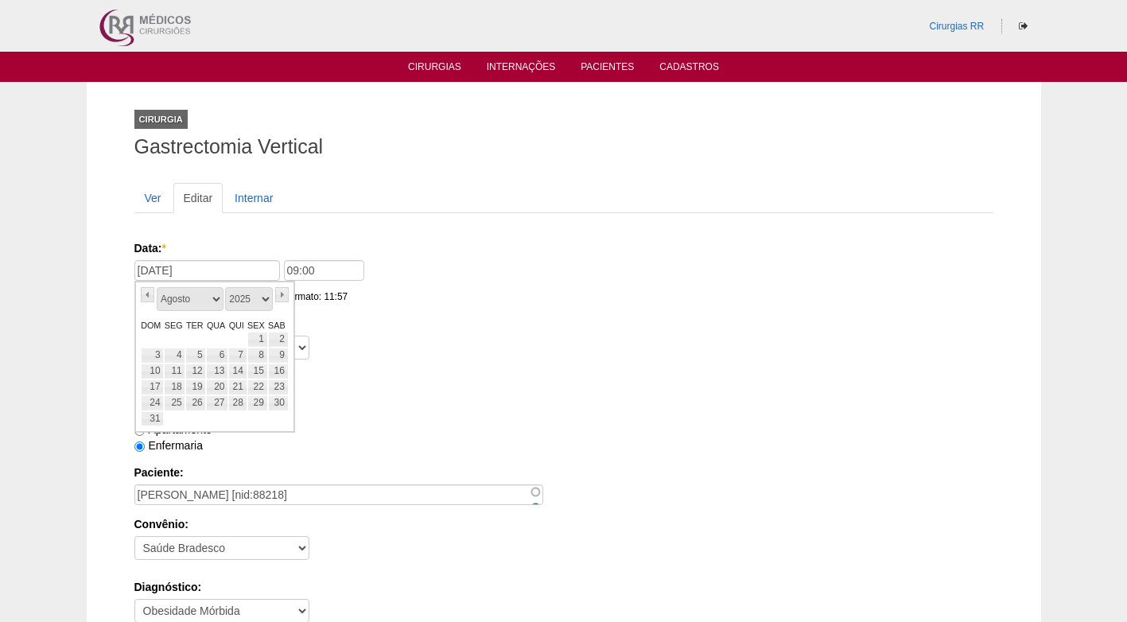
drag, startPoint x: 222, startPoint y: 403, endPoint x: 261, endPoint y: 368, distance: 52.9
click at [221, 403] on link "27" at bounding box center [217, 403] width 22 height 16
type input "27/08/2025"
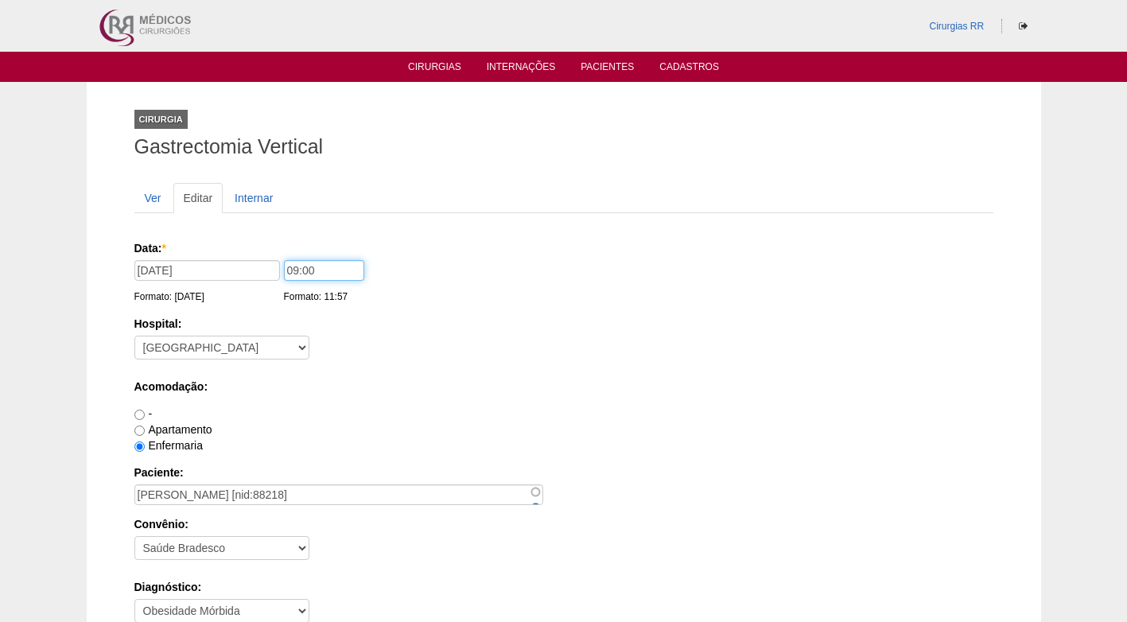
click at [294, 269] on input "09:00" at bounding box center [324, 270] width 80 height 21
type input "07:00"
click at [498, 325] on label "Hospital:" at bounding box center [563, 324] width 859 height 16
click at [309, 336] on select "- Nenhum - 9 de Julho Albert Einstein Alvorada América Assunção Bartira Benefic…" at bounding box center [221, 348] width 175 height 24
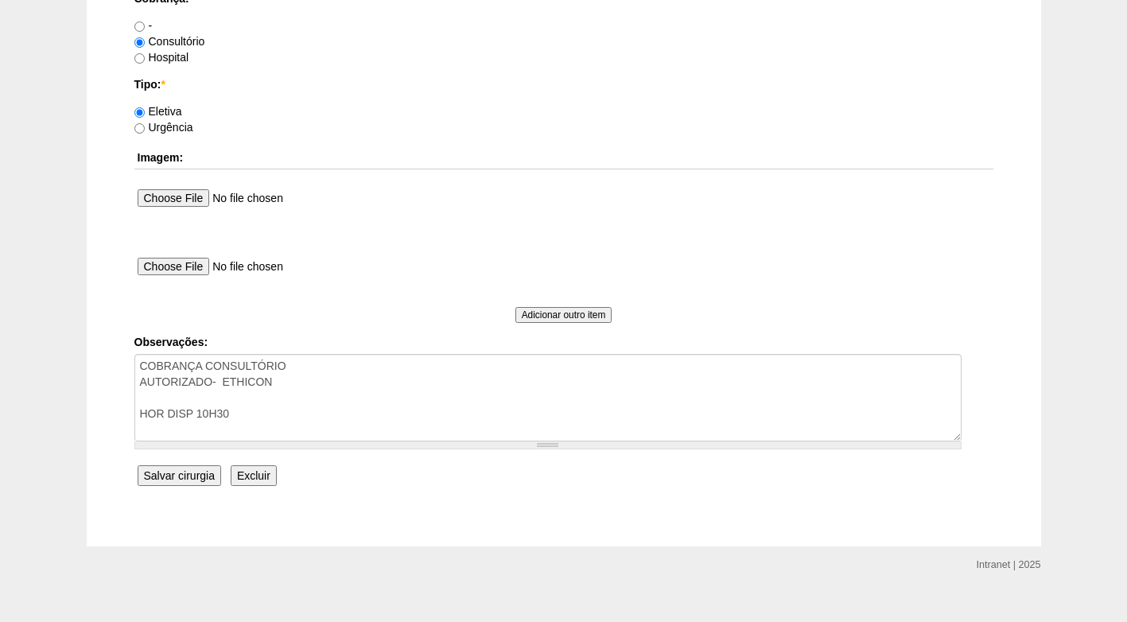
scroll to position [1428, 0]
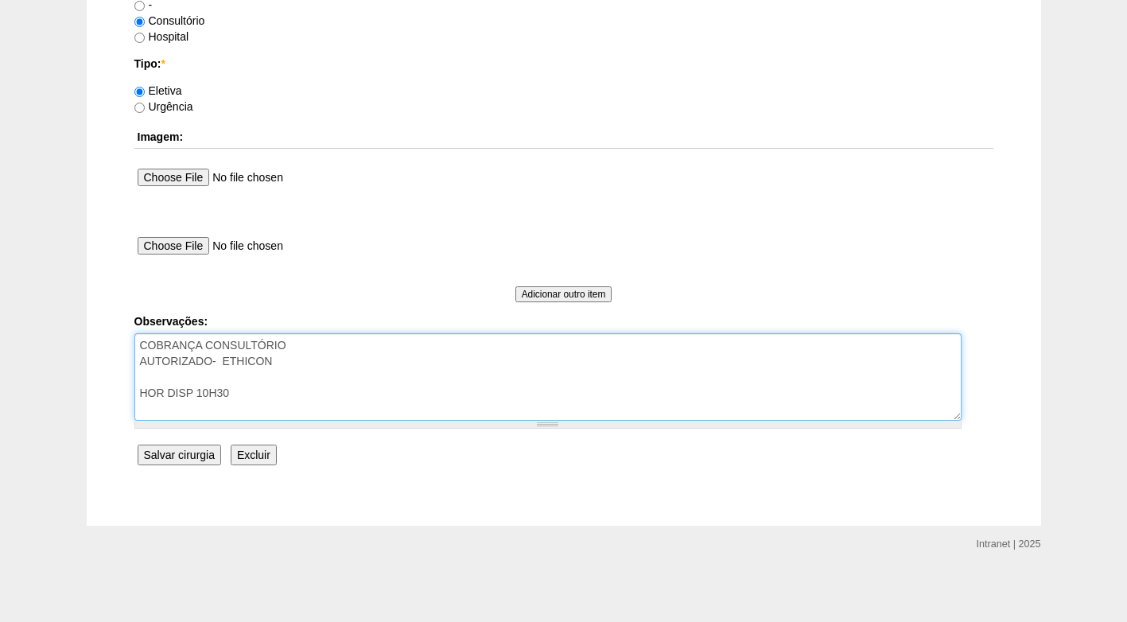
click at [305, 403] on textarea "COBRANÇA CONSULTÓRIO AUTORIZADO- ETHICON HOR DISP 10H30" at bounding box center [547, 377] width 827 height 88
drag, startPoint x: 305, startPoint y: 403, endPoint x: 133, endPoint y: 405, distance: 172.6
paste textarea "alteração de data dia 29/08 para 27, solicitado - em 19/08"
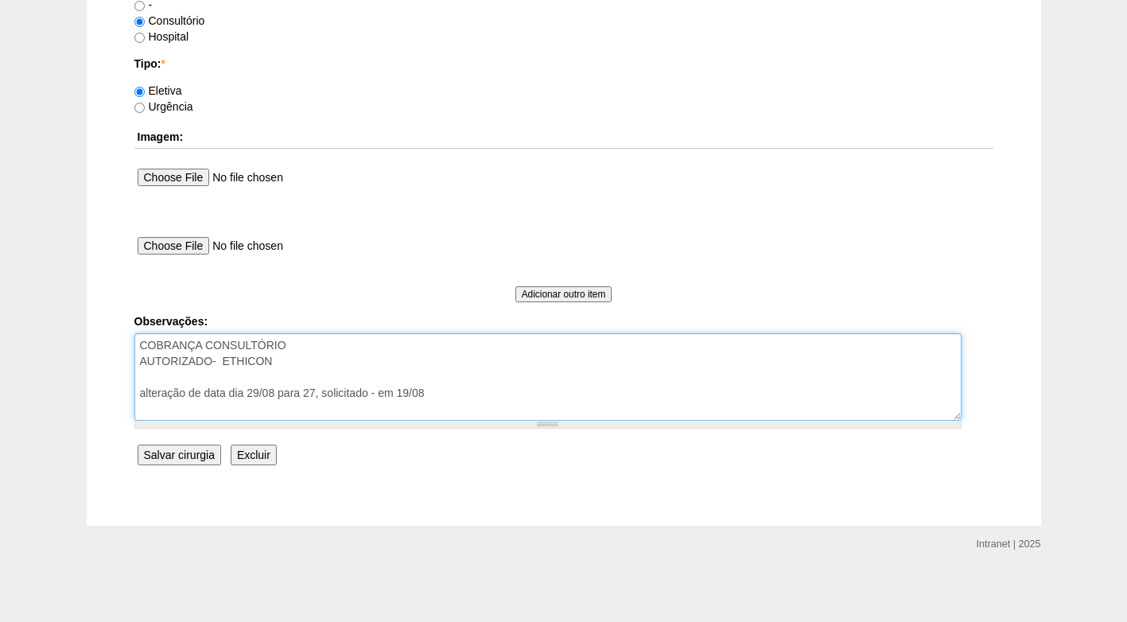
click at [139, 396] on textarea "COBRANÇA CONSULTÓRIO AUTORIZADO- ETHICON HOR DISP 10H30" at bounding box center [547, 377] width 827 height 88
type textarea "COBRANÇA CONSULTÓRIO AUTORIZADO- ETHICON alteração de data dia 29/08 para 27, s…"
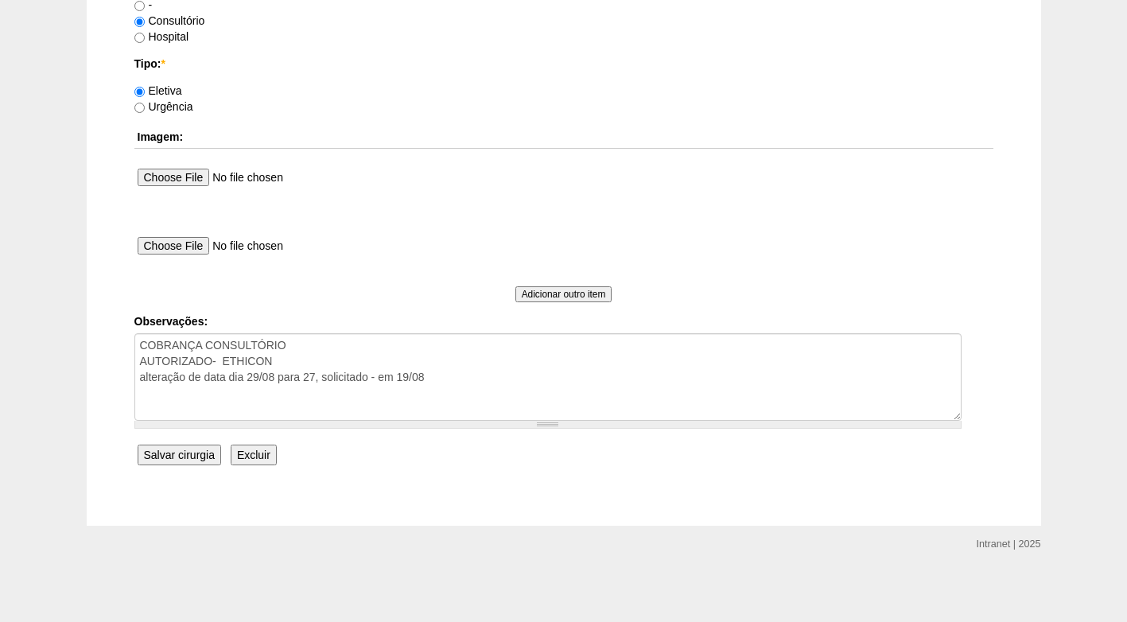
click at [185, 452] on input "Salvar cirurgia" at bounding box center [180, 455] width 84 height 21
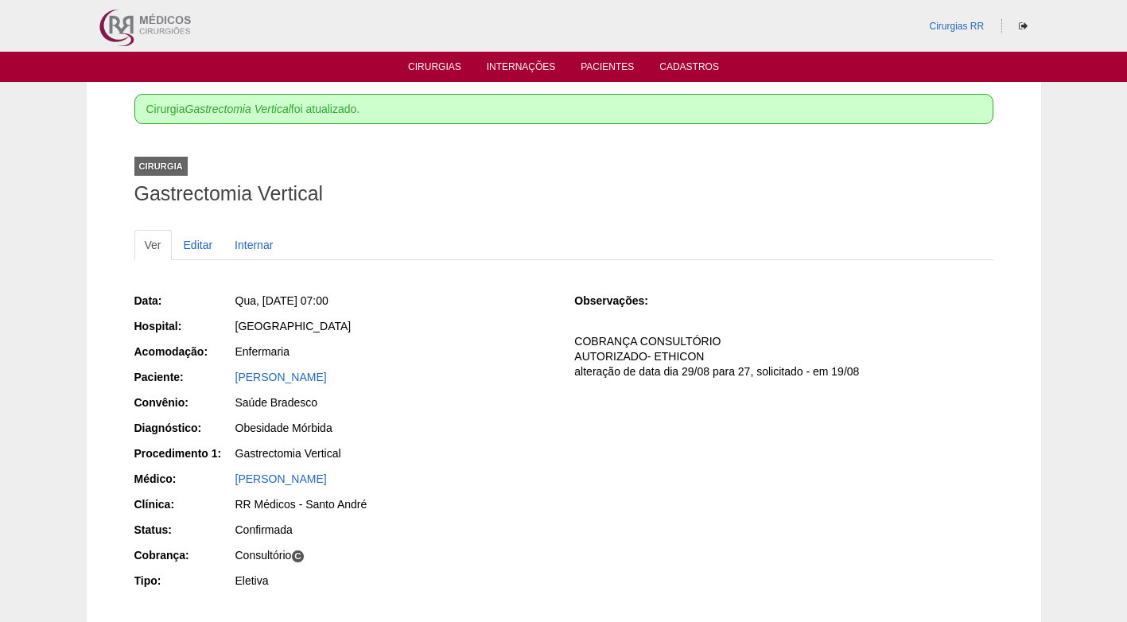
click at [463, 430] on div "Obesidade Mórbida" at bounding box center [393, 428] width 317 height 16
drag, startPoint x: 401, startPoint y: 371, endPoint x: 207, endPoint y: 376, distance: 194.2
click at [207, 376] on div "Paciente: [PERSON_NAME]" at bounding box center [343, 379] width 418 height 20
copy div "Paciente: [PERSON_NAME]"
click at [445, 65] on link "Cirurgias" at bounding box center [434, 68] width 53 height 14
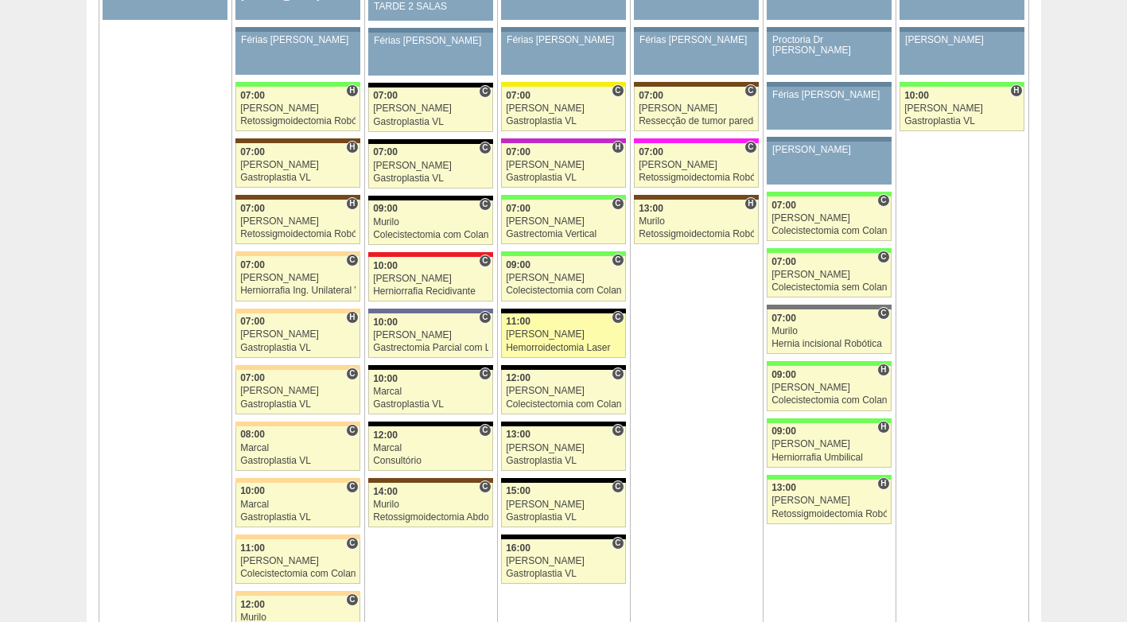
scroll to position [3580, 0]
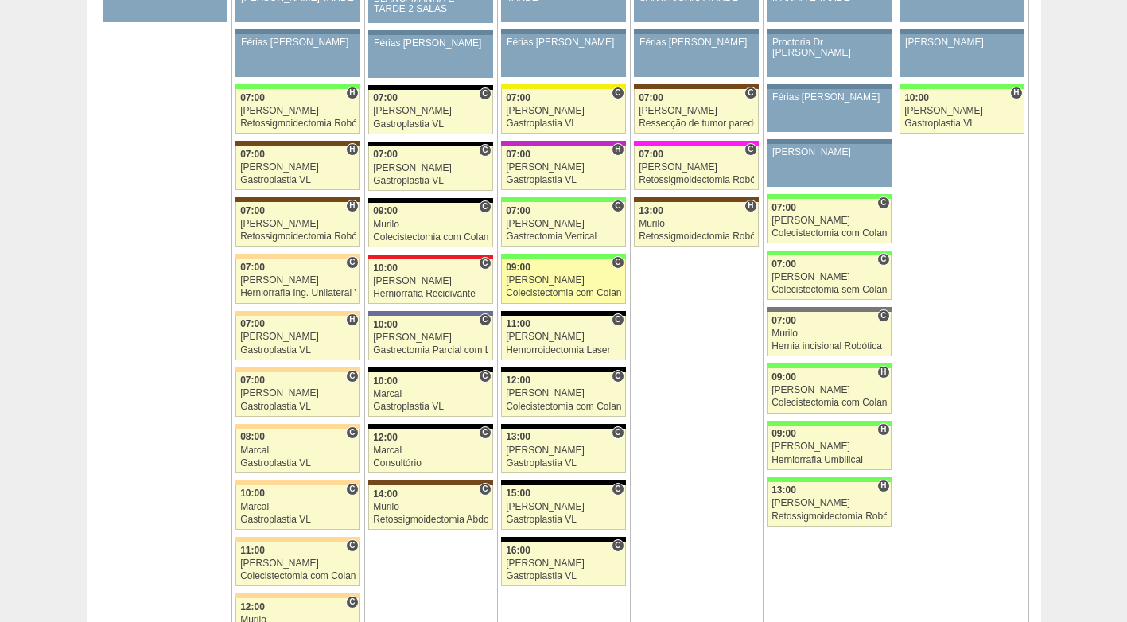
click at [547, 273] on div "09:00" at bounding box center [563, 268] width 115 height 10
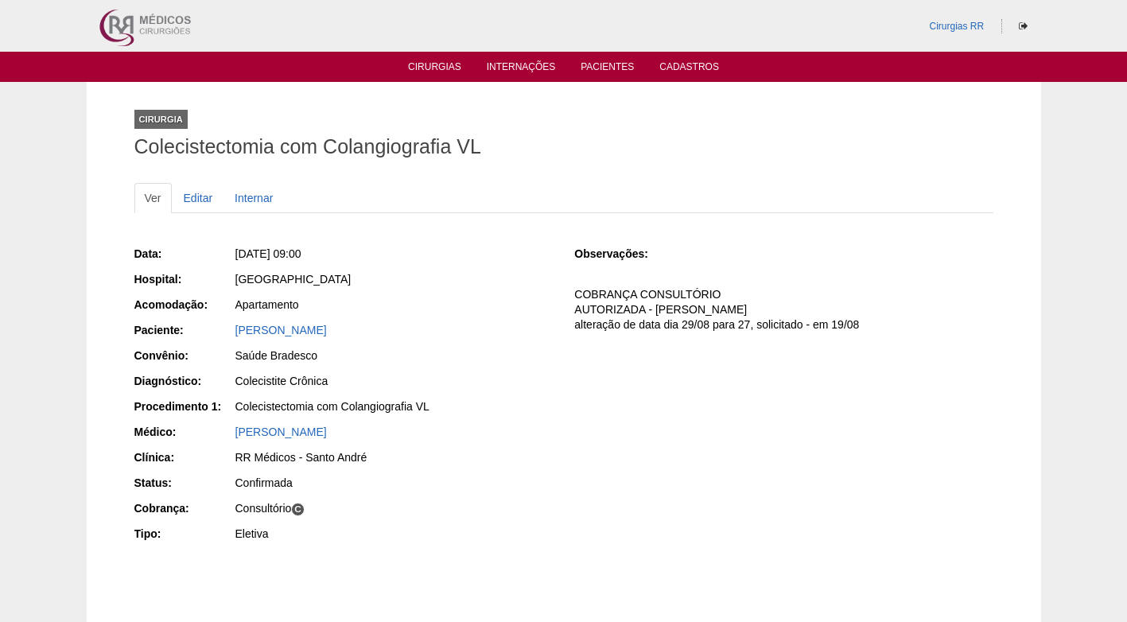
drag, startPoint x: 357, startPoint y: 326, endPoint x: 220, endPoint y: 331, distance: 136.9
click at [220, 331] on div "Paciente: [PERSON_NAME]" at bounding box center [343, 332] width 418 height 20
copy div "Paciente: [PERSON_NAME]"
drag, startPoint x: 506, startPoint y: 270, endPoint x: 483, endPoint y: 239, distance: 38.7
click at [506, 268] on div "Data: Qua, 27/08/2025 - 09:00 Hospital: Brasil Acomodação: Apartamento Paciente…" at bounding box center [343, 395] width 418 height 311
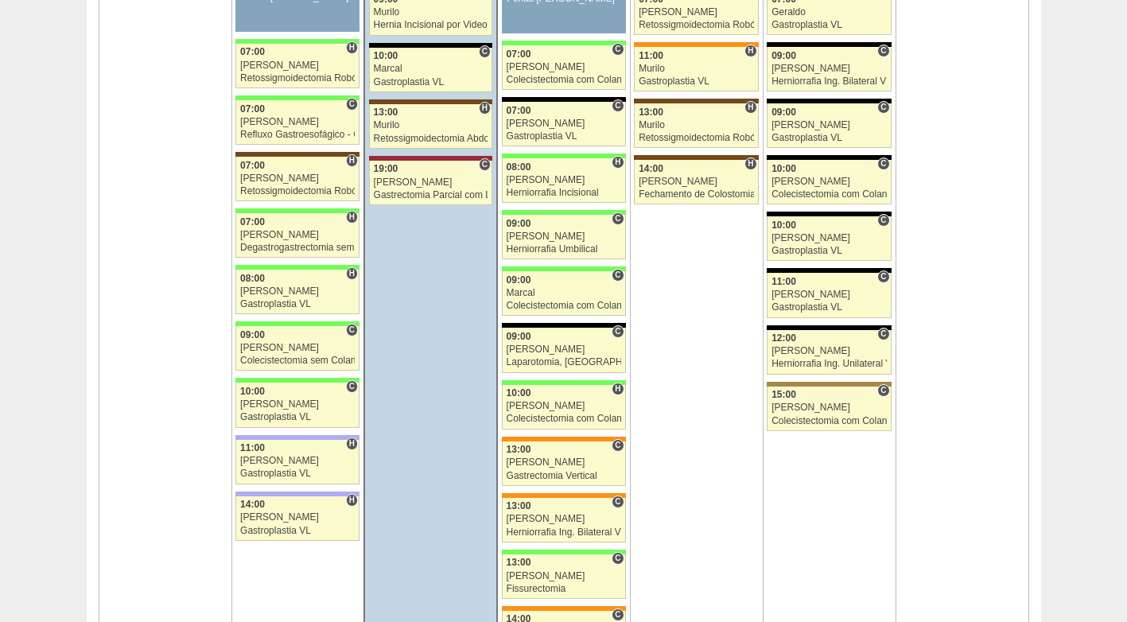
scroll to position [2705, 0]
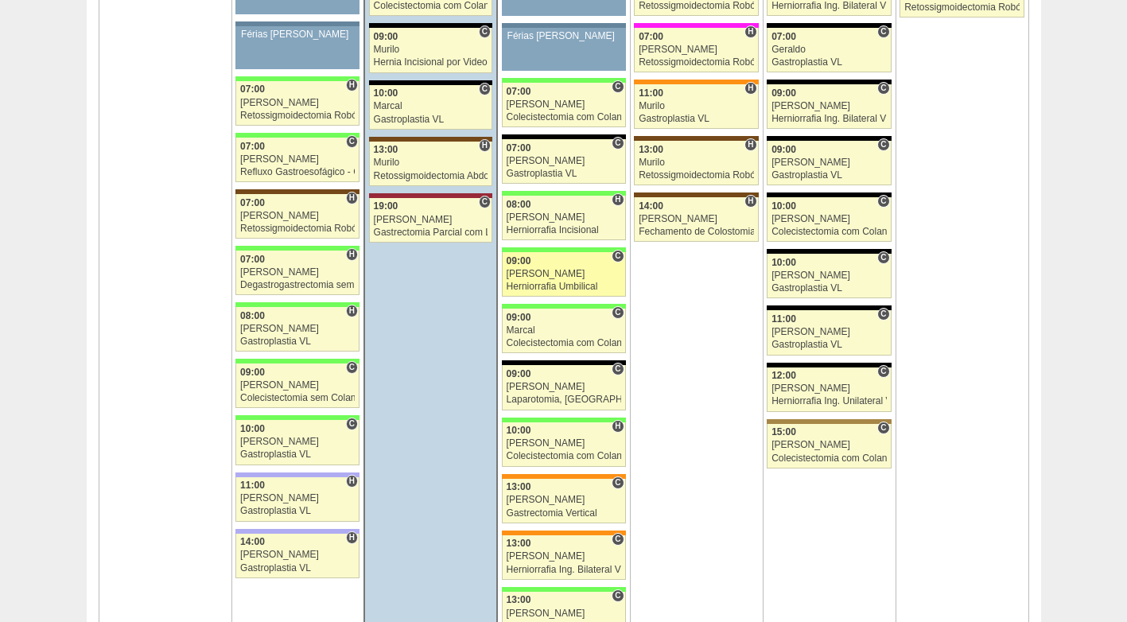
click at [590, 288] on div "Herniorrafia Umbilical" at bounding box center [564, 287] width 115 height 10
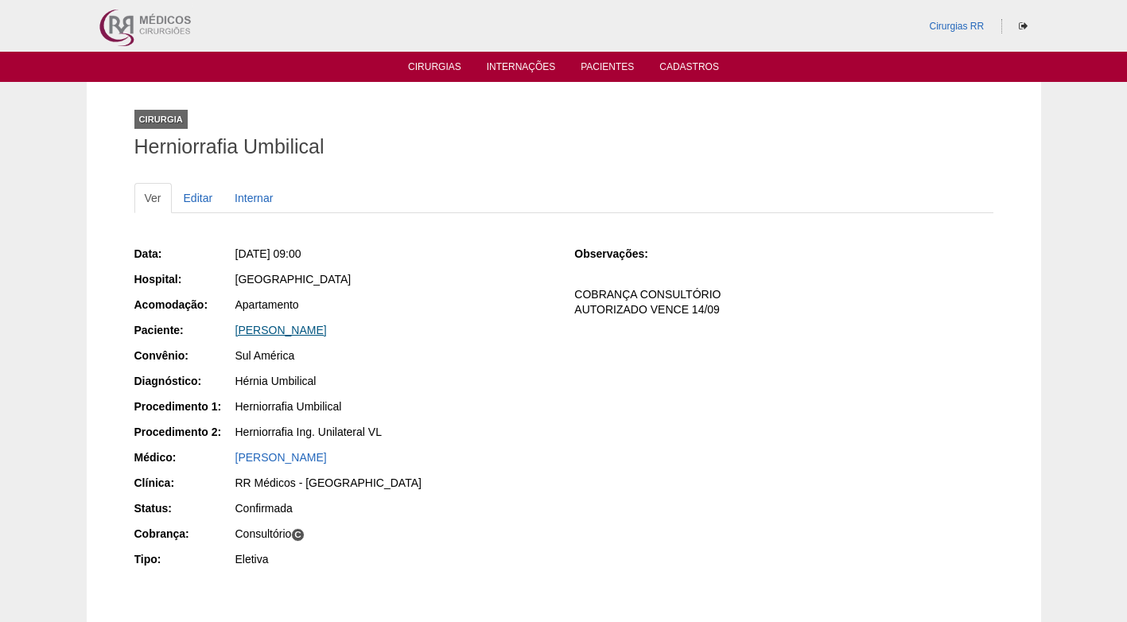
drag, startPoint x: 401, startPoint y: 329, endPoint x: 235, endPoint y: 329, distance: 165.5
click at [235, 329] on div "[PERSON_NAME]" at bounding box center [393, 330] width 317 height 16
copy link "[PERSON_NAME]"
click at [473, 329] on div "[PERSON_NAME]" at bounding box center [393, 330] width 317 height 16
click at [502, 348] on div "Sul América" at bounding box center [393, 356] width 317 height 16
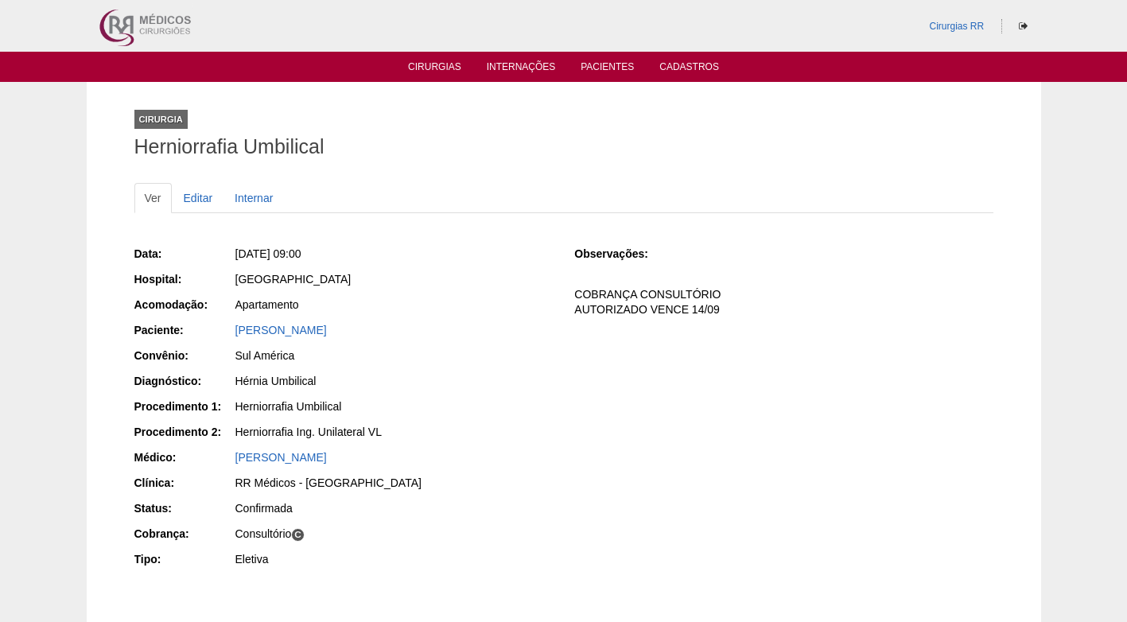
click at [723, 339] on div "Data: [DATE] 09:00 Hospital: [GEOGRAPHIC_DATA] Acomodação: Apartamento Paciente…" at bounding box center [563, 408] width 859 height 336
click at [640, 352] on div "Data: [DATE] 09:00 Hospital: [GEOGRAPHIC_DATA] Acomodação: Apartamento Paciente…" at bounding box center [563, 408] width 859 height 336
click at [427, 65] on link "Cirurgias" at bounding box center [434, 68] width 53 height 14
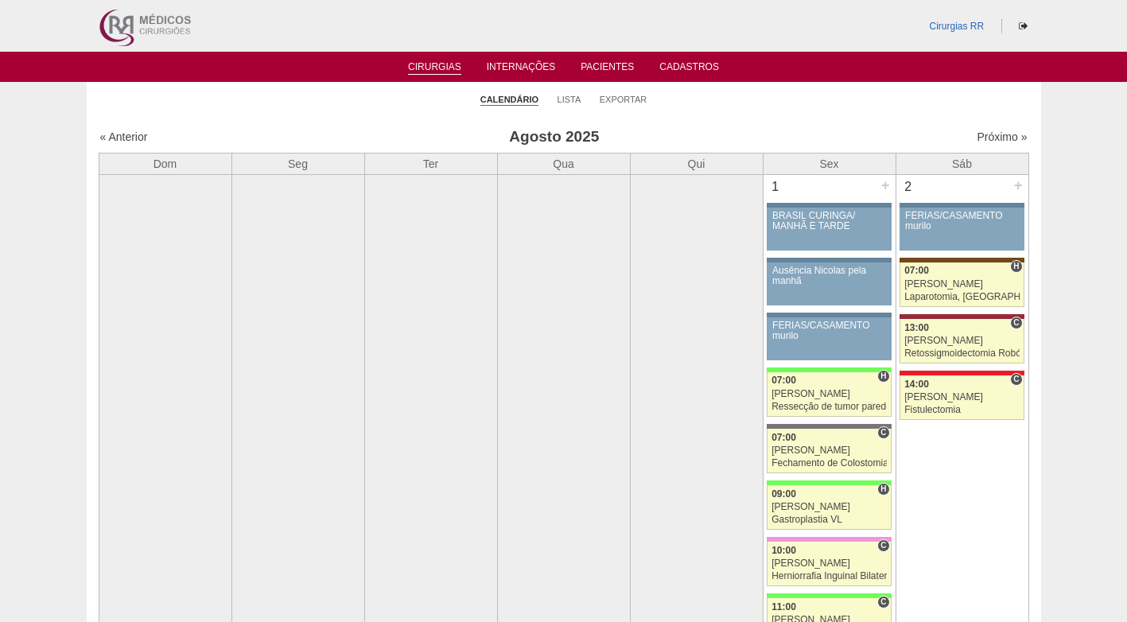
click at [679, 114] on ul "Calendário Lista Exportar" at bounding box center [564, 98] width 955 height 33
click at [571, 108] on li "Lista" at bounding box center [570, 99] width 24 height 22
click at [573, 100] on link "Lista" at bounding box center [570, 100] width 24 height 12
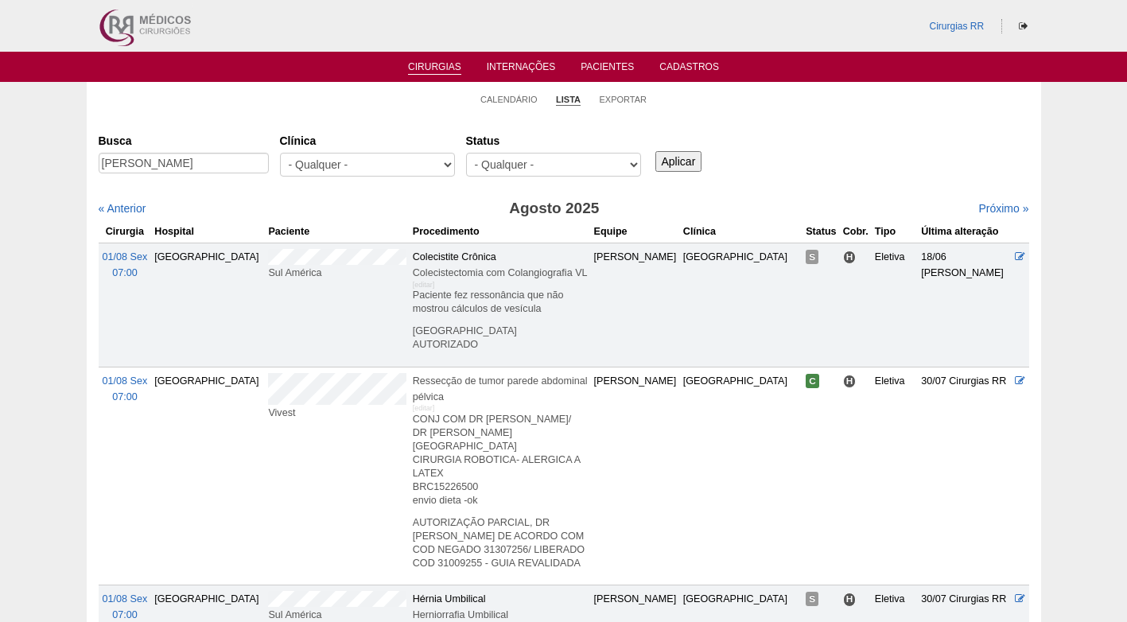
scroll to position [0, 8]
type input "Nataly Gomes da Silva dos Santos"
click at [668, 161] on input "Aplicar" at bounding box center [678, 161] width 47 height 21
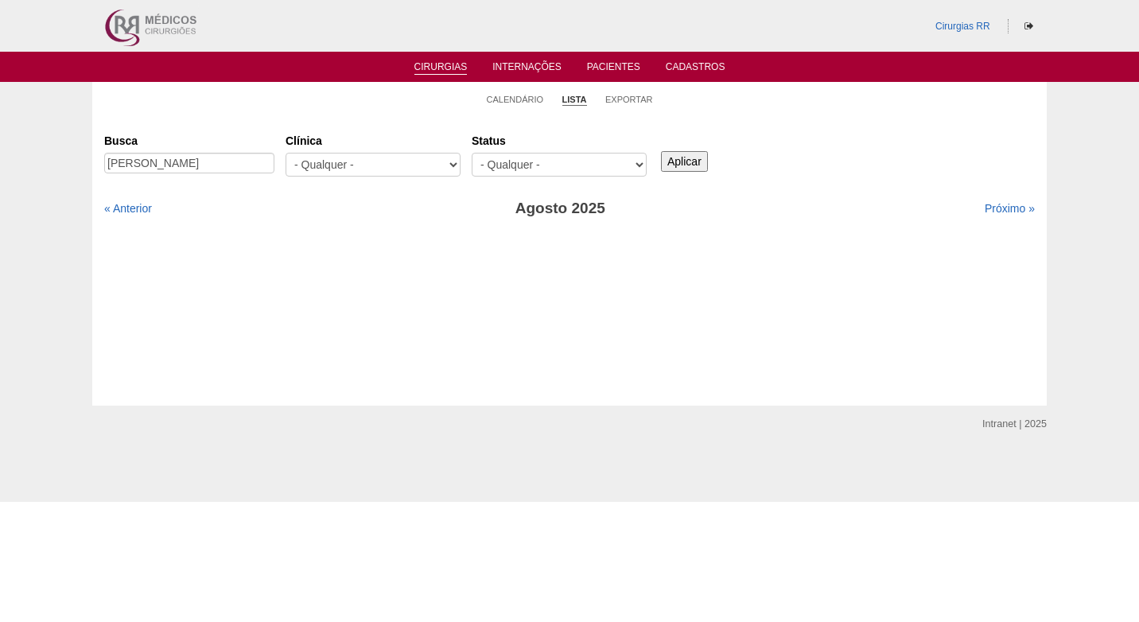
drag, startPoint x: 161, startPoint y: 177, endPoint x: 136, endPoint y: 167, distance: 26.7
click at [158, 176] on div "[PERSON_NAME]" at bounding box center [189, 167] width 170 height 29
drag, startPoint x: 108, startPoint y: 162, endPoint x: 296, endPoint y: 157, distance: 187.8
click at [296, 157] on div "Busca [PERSON_NAME] [GEOGRAPHIC_DATA] - Qualquer - 6R Alphaville Assunção Barti…" at bounding box center [569, 155] width 931 height 57
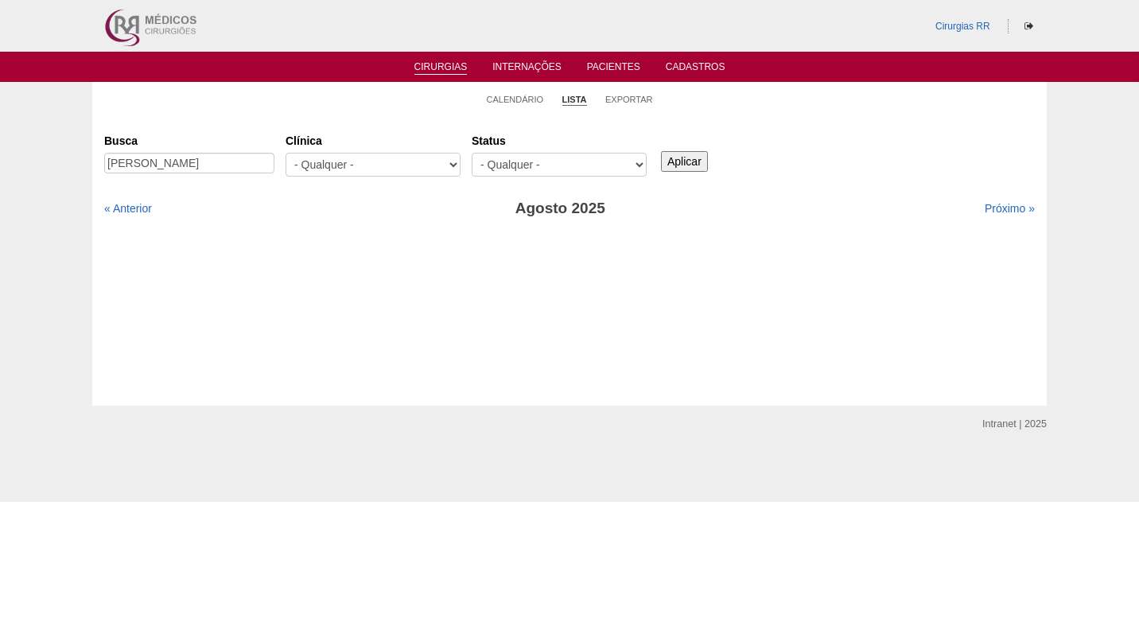
scroll to position [0, 0]
click at [680, 166] on input "Aplicar" at bounding box center [684, 161] width 47 height 21
click at [999, 212] on link "Próximo »" at bounding box center [1010, 208] width 50 height 13
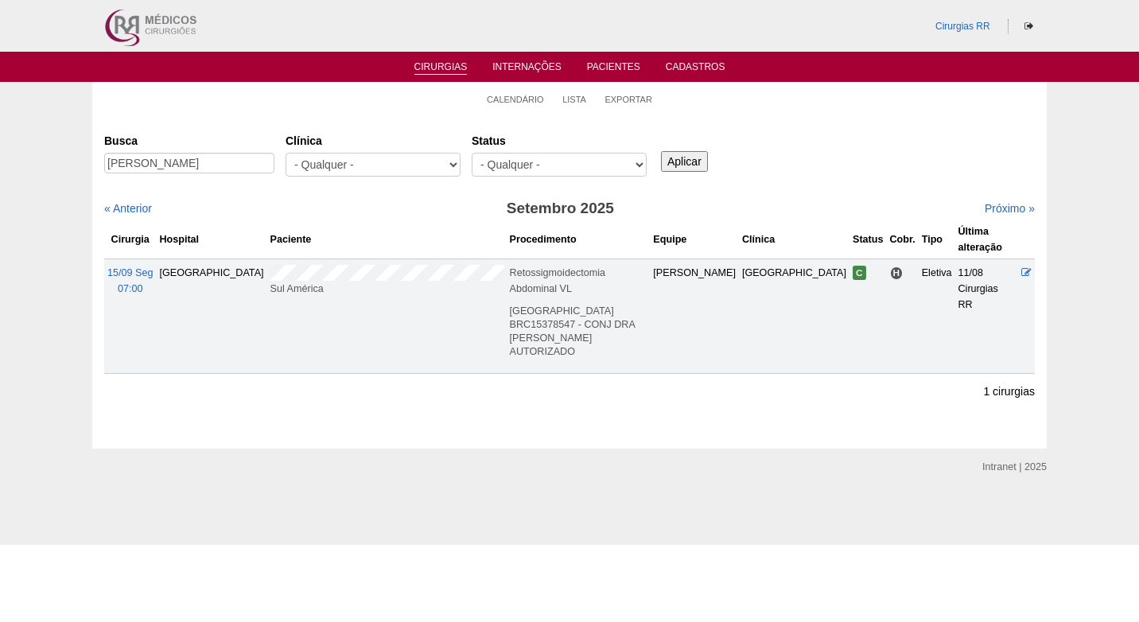
click at [324, 211] on div "« Anterior" at bounding box center [216, 208] width 224 height 16
click at [938, 178] on div "Busca [PERSON_NAME] [GEOGRAPHIC_DATA] - Qualquer - 6R Alphaville Assunção Barti…" at bounding box center [569, 155] width 931 height 57
click at [853, 163] on div "Busca [PERSON_NAME] [GEOGRAPHIC_DATA] - Qualquer - 6R Alphaville Assunção Barti…" at bounding box center [569, 155] width 931 height 57
click at [811, 133] on div "Busca [PERSON_NAME] [GEOGRAPHIC_DATA] - Qualquer - 6R Alphaville Assunção Barti…" at bounding box center [569, 155] width 931 height 57
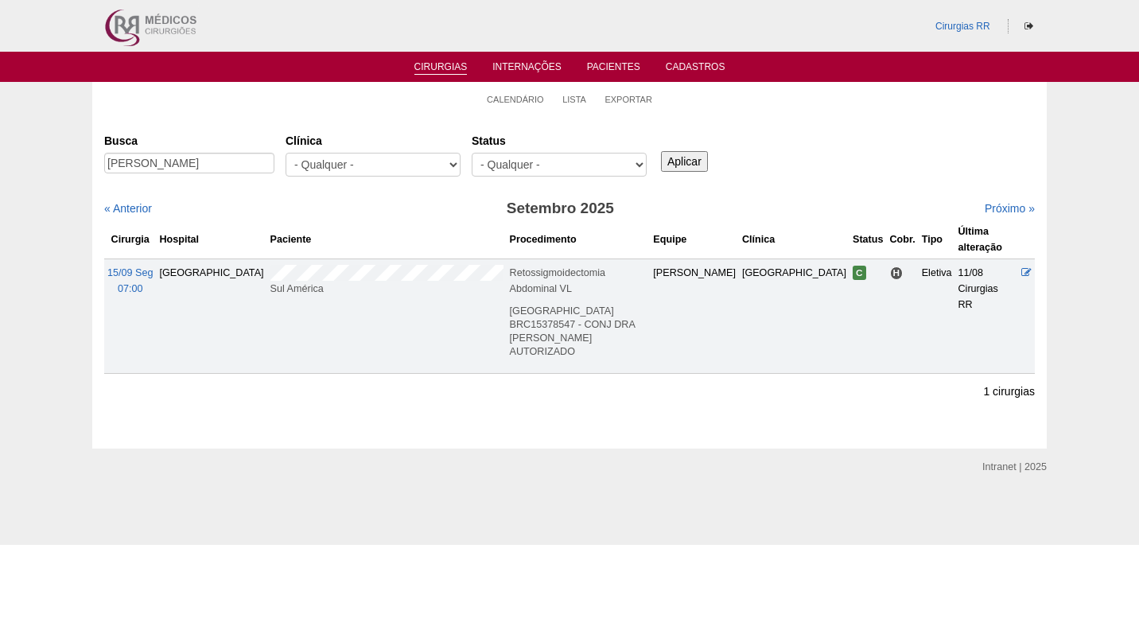
click at [841, 163] on div "Busca [PERSON_NAME] [GEOGRAPHIC_DATA] - Qualquer - 6R Alphaville Assunção Barti…" at bounding box center [569, 155] width 931 height 57
click at [911, 173] on div "Busca [PERSON_NAME] [GEOGRAPHIC_DATA] - Qualquer - 6R Alphaville Assunção Barti…" at bounding box center [569, 155] width 931 height 57
click at [912, 173] on div "Busca [PERSON_NAME] [GEOGRAPHIC_DATA] - Qualquer - 6R Alphaville Assunção Barti…" at bounding box center [569, 155] width 931 height 57
click at [905, 170] on div "Busca Nataly Gomes da Silva dos Santos Clínica - Qualquer - 6R Alphaville Assun…" at bounding box center [569, 155] width 931 height 57
click at [896, 155] on div "Busca Nataly Gomes da Silva dos Santos Clínica - Qualquer - 6R Alphaville Assun…" at bounding box center [569, 155] width 931 height 57
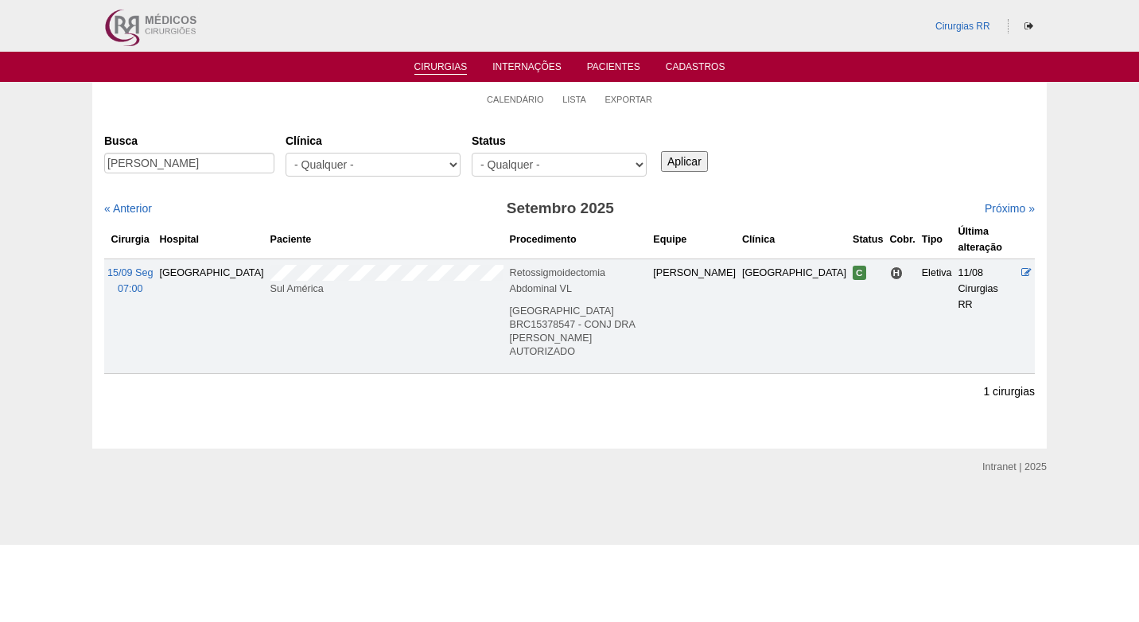
click at [755, 149] on div "Busca Nataly Gomes da Silva dos Santos Clínica - Qualquer - 6R Alphaville Assun…" at bounding box center [569, 155] width 931 height 57
click at [737, 173] on div "Busca Nataly Gomes da Silva dos Santos Clínica - Qualquer - 6R Alphaville Assun…" at bounding box center [569, 155] width 931 height 57
click at [912, 159] on div "Busca Nataly Gomes da Silva dos Santos Clínica - Qualquer - 6R Alphaville Assun…" at bounding box center [569, 155] width 931 height 57
click at [873, 166] on div "Busca Nataly Gomes da Silva dos Santos Clínica - Qualquer - 6R Alphaville Assun…" at bounding box center [569, 155] width 931 height 57
click at [858, 99] on ul "Calendário Lista Exportar" at bounding box center [569, 98] width 955 height 33
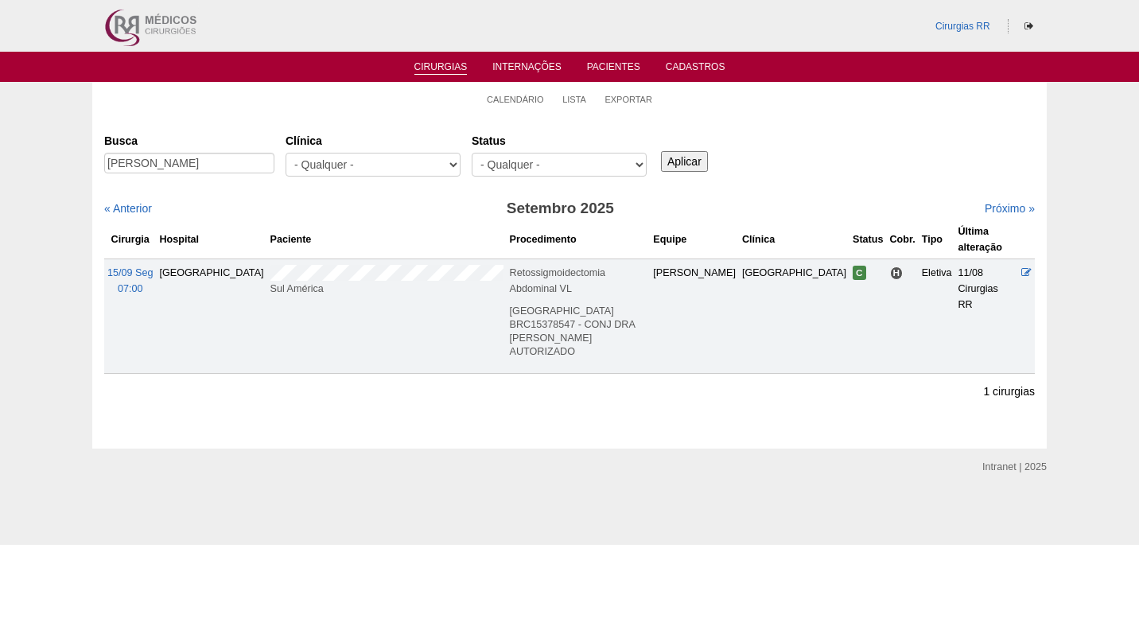
click at [829, 137] on div "Busca Nataly Gomes da Silva dos Santos Clínica - Qualquer - 6R Alphaville Assun…" at bounding box center [569, 155] width 931 height 57
click at [292, 211] on div "« Anterior" at bounding box center [216, 208] width 224 height 16
click at [220, 169] on input "Nataly Gomes da Silva dos Santos" at bounding box center [189, 163] width 170 height 21
drag, startPoint x: 220, startPoint y: 161, endPoint x: 283, endPoint y: 161, distance: 63.6
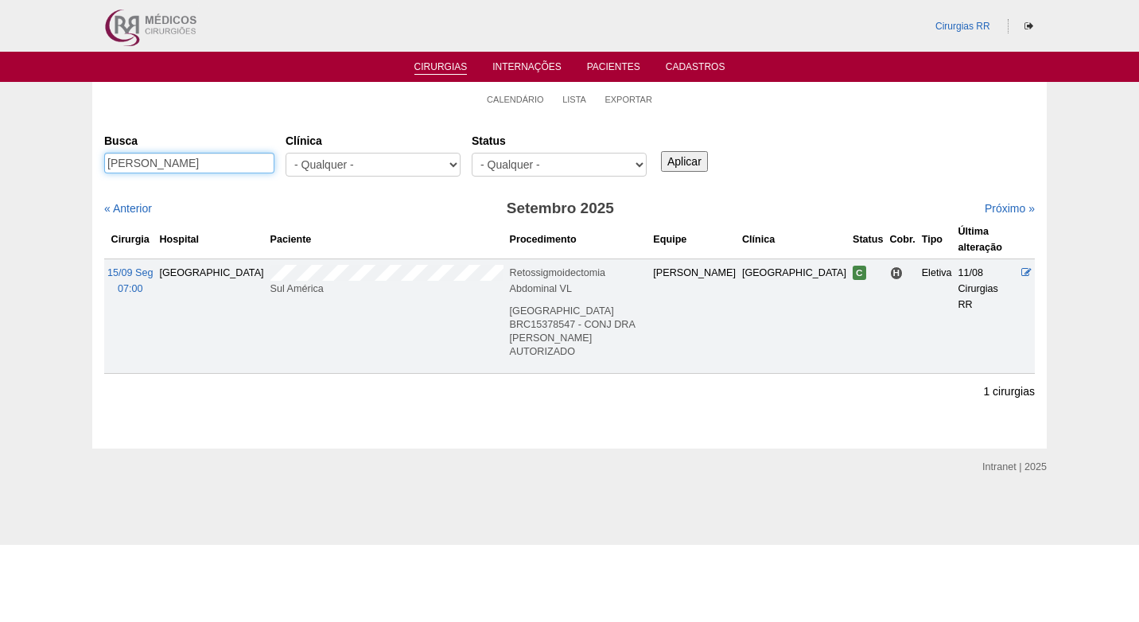
click at [283, 161] on div "Busca Nataly Gomes da Silva dos Santos" at bounding box center [194, 154] width 181 height 54
type input "[PERSON_NAME]"
click at [669, 158] on input "Aplicar" at bounding box center [684, 161] width 47 height 21
click at [796, 132] on div "Busca [PERSON_NAME] [GEOGRAPHIC_DATA] - Qualquer - 6R Alphaville Assunção Barti…" at bounding box center [569, 155] width 931 height 57
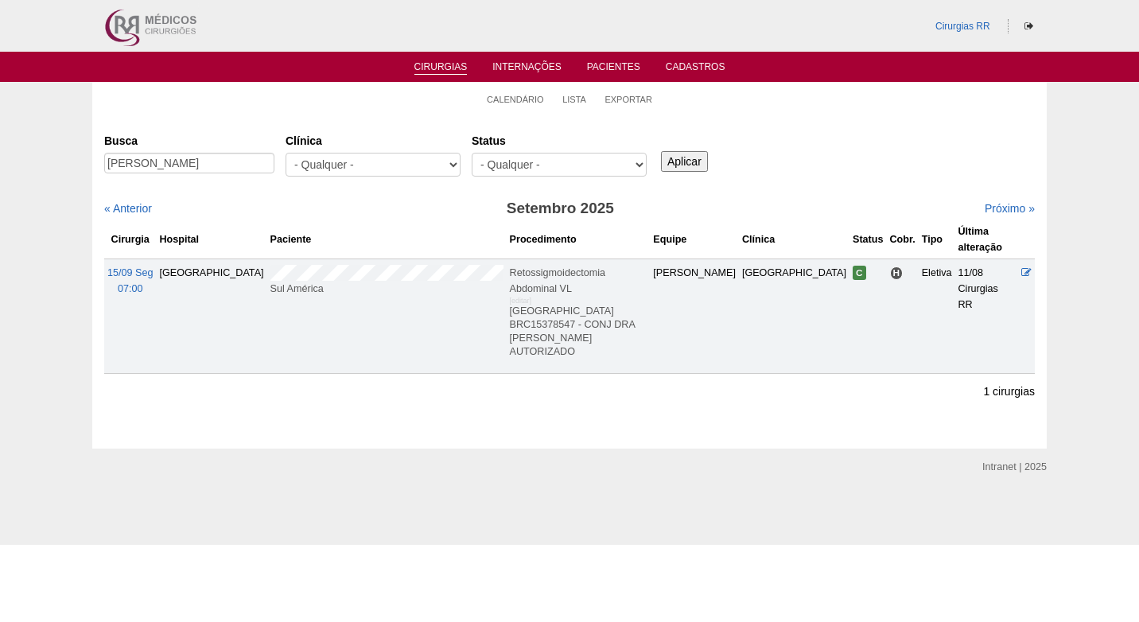
click at [883, 141] on div "Busca [PERSON_NAME] [GEOGRAPHIC_DATA] - Qualquer - 6R Alphaville Assunção Barti…" at bounding box center [569, 155] width 931 height 57
click at [884, 142] on div "Busca [PERSON_NAME] [GEOGRAPHIC_DATA] - Qualquer - 6R Alphaville Assunção Barti…" at bounding box center [569, 155] width 931 height 57
click at [376, 199] on div "Busca [PERSON_NAME] [GEOGRAPHIC_DATA] - Qualquer - 6R Alphaville Assunção Barti…" at bounding box center [569, 250] width 931 height 247
click at [390, 214] on h3 "Setembro 2025" at bounding box center [560, 208] width 465 height 23
click at [863, 162] on div "Busca Nataly Gomes da Silva Clínica - Qualquer - 6R Alphaville Assunção Bartira…" at bounding box center [569, 155] width 931 height 57
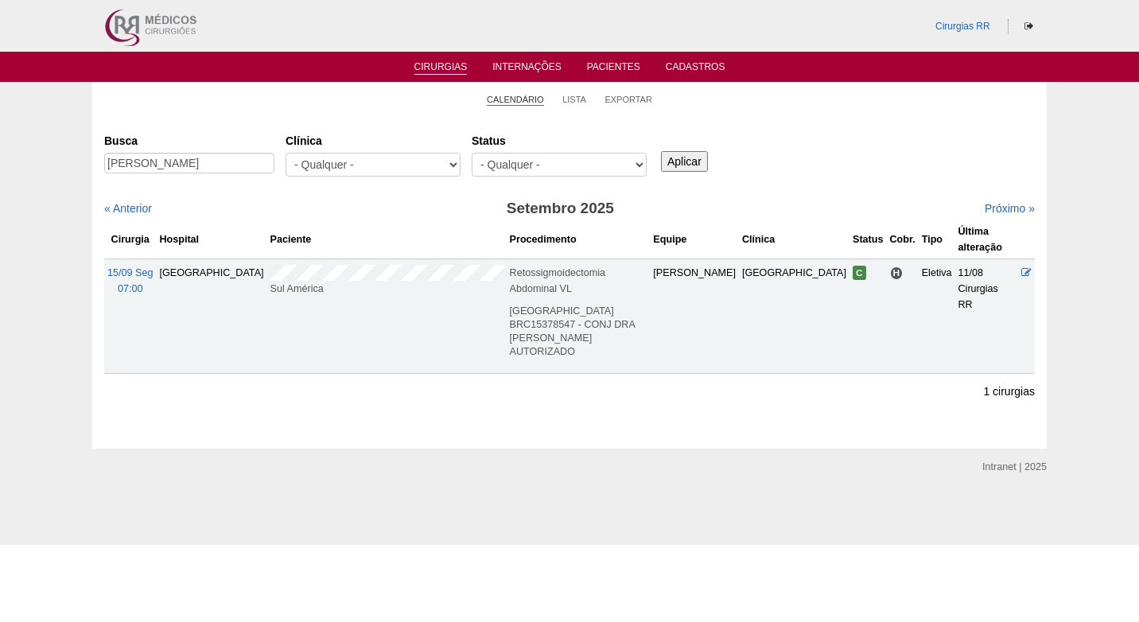
click at [512, 104] on link "Calendário" at bounding box center [515, 100] width 57 height 12
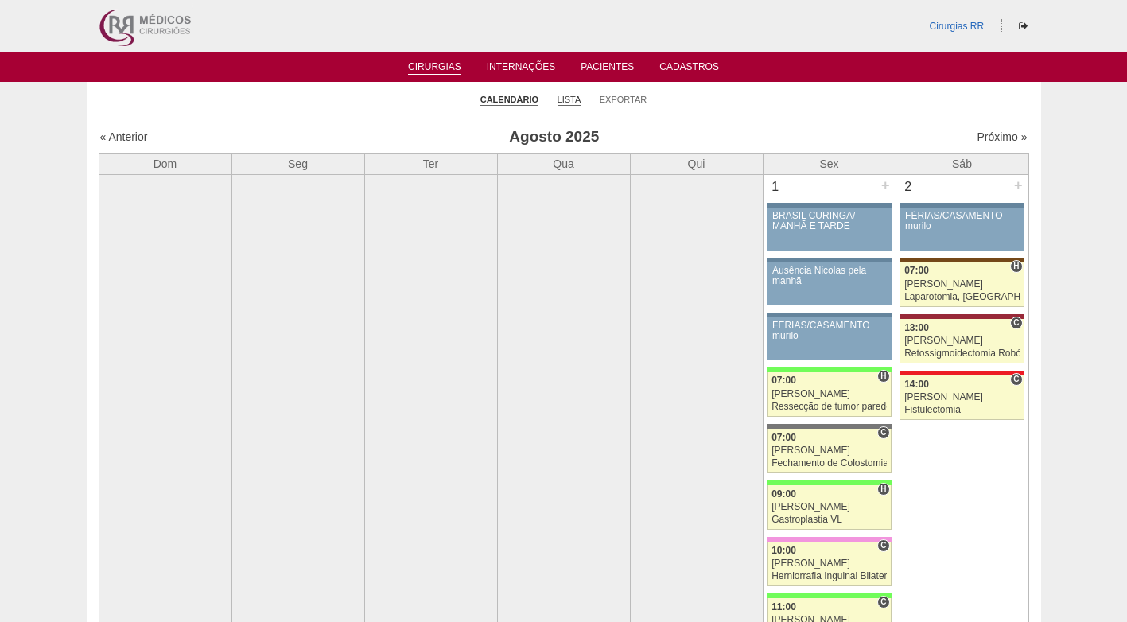
click at [566, 100] on link "Lista" at bounding box center [570, 100] width 24 height 12
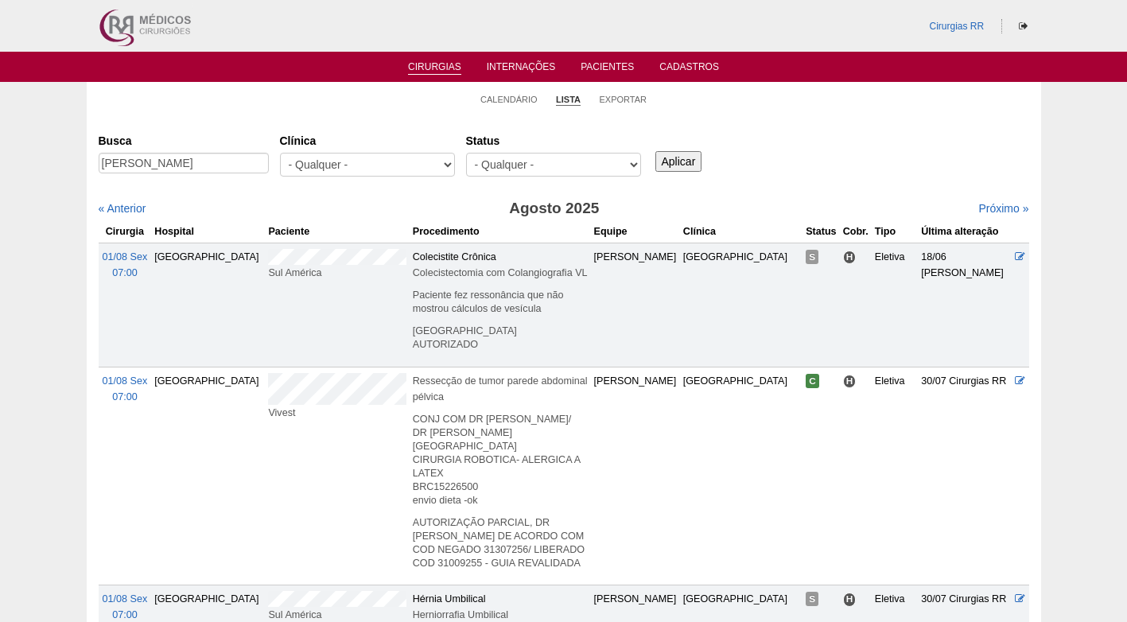
type input "[PERSON_NAME]"
click at [674, 144] on div "Aplicar" at bounding box center [684, 149] width 64 height 44
click at [676, 151] on input "Aplicar" at bounding box center [678, 161] width 47 height 21
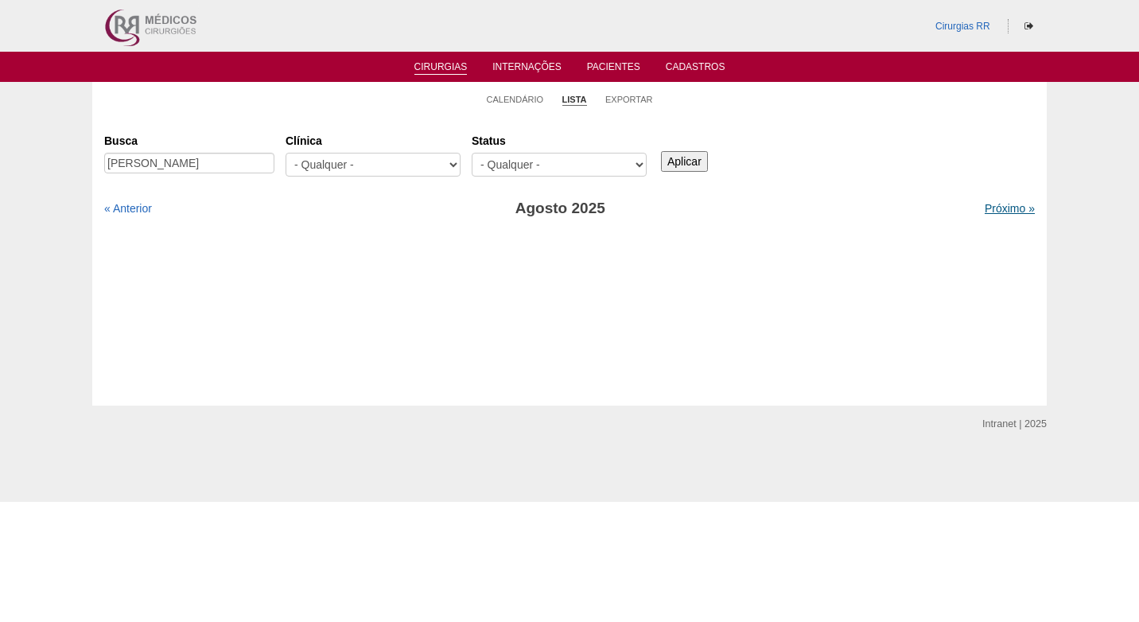
click at [990, 208] on link "Próximo »" at bounding box center [1010, 208] width 50 height 13
drag, startPoint x: 0, startPoint y: 0, endPoint x: 990, endPoint y: 208, distance: 1011.3
click at [990, 208] on link "Próximo »" at bounding box center [1010, 208] width 50 height 13
click at [889, 162] on div "Busca [PERSON_NAME] [GEOGRAPHIC_DATA] - Qualquer - 6R Alphaville Assunção Barti…" at bounding box center [569, 155] width 931 height 57
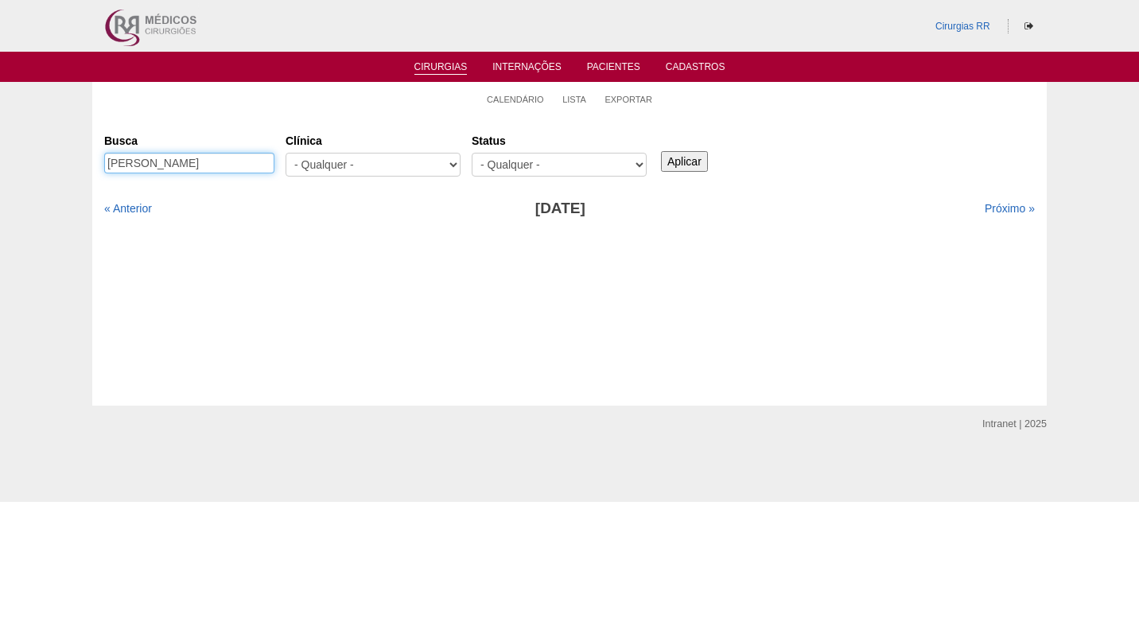
click at [251, 154] on input "[PERSON_NAME]" at bounding box center [189, 163] width 170 height 21
click at [663, 155] on div "Aplicar" at bounding box center [690, 149] width 64 height 44
click at [675, 161] on input "Aplicar" at bounding box center [684, 161] width 47 height 21
drag, startPoint x: 0, startPoint y: 0, endPoint x: 196, endPoint y: 164, distance: 255.2
click at [196, 164] on input "[PERSON_NAME]" at bounding box center [189, 163] width 170 height 21
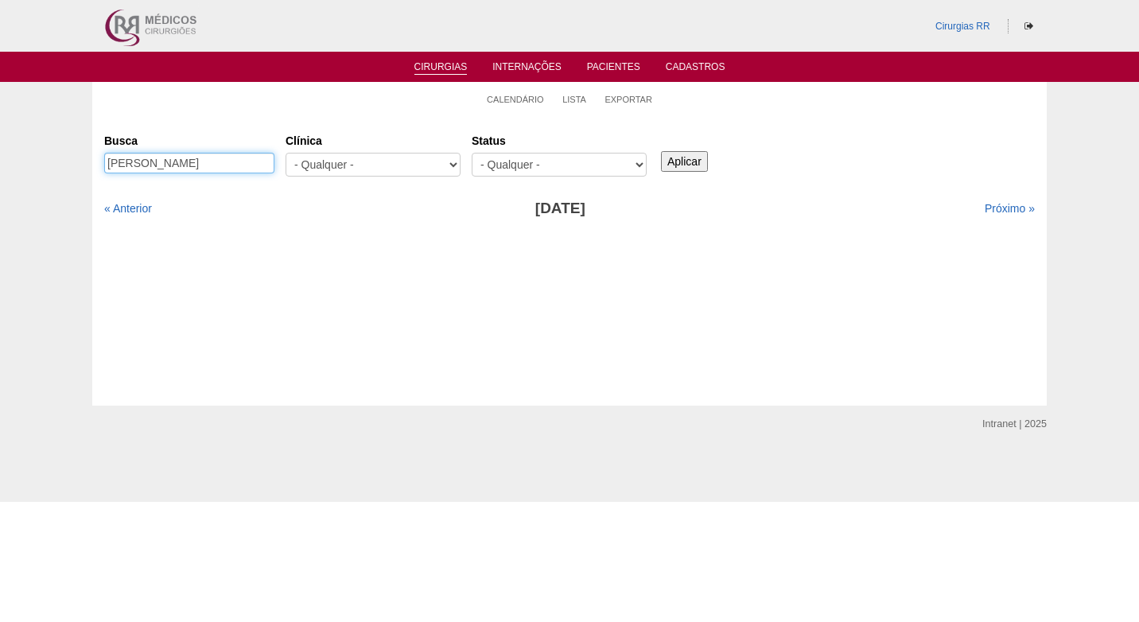
type input "PAULA FREITAS"
click at [689, 166] on input "Aplicar" at bounding box center [684, 161] width 47 height 21
click at [130, 211] on link "« Anterior" at bounding box center [128, 208] width 48 height 13
click at [254, 103] on ul "Calendário Lista Exportar" at bounding box center [569, 98] width 955 height 33
